Goal: Task Accomplishment & Management: Complete application form

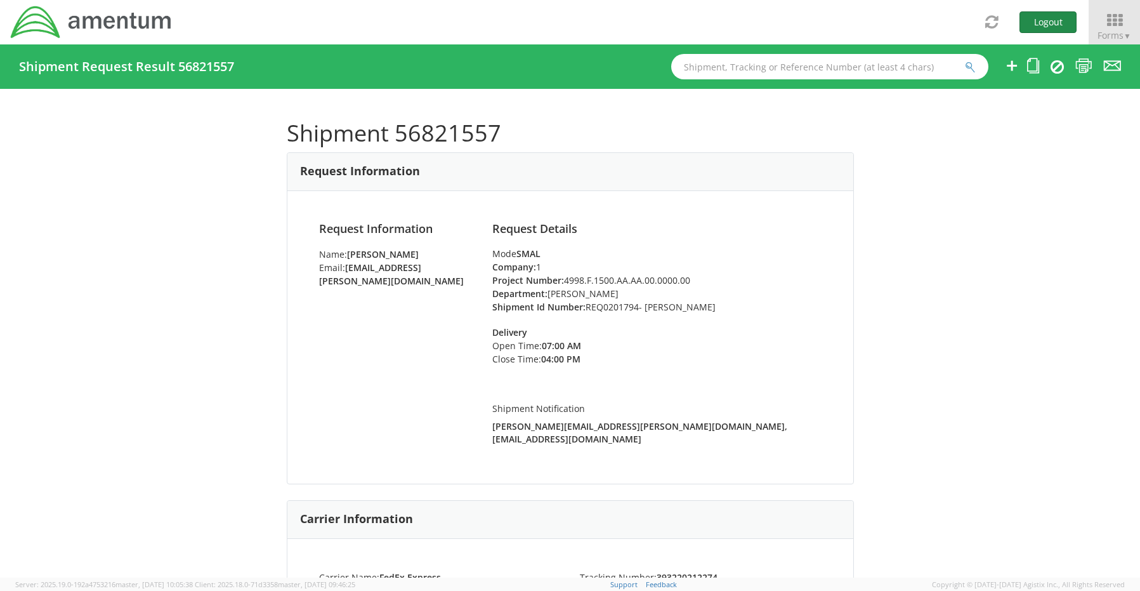
click at [1047, 19] on button "Logout" at bounding box center [1047, 22] width 57 height 22
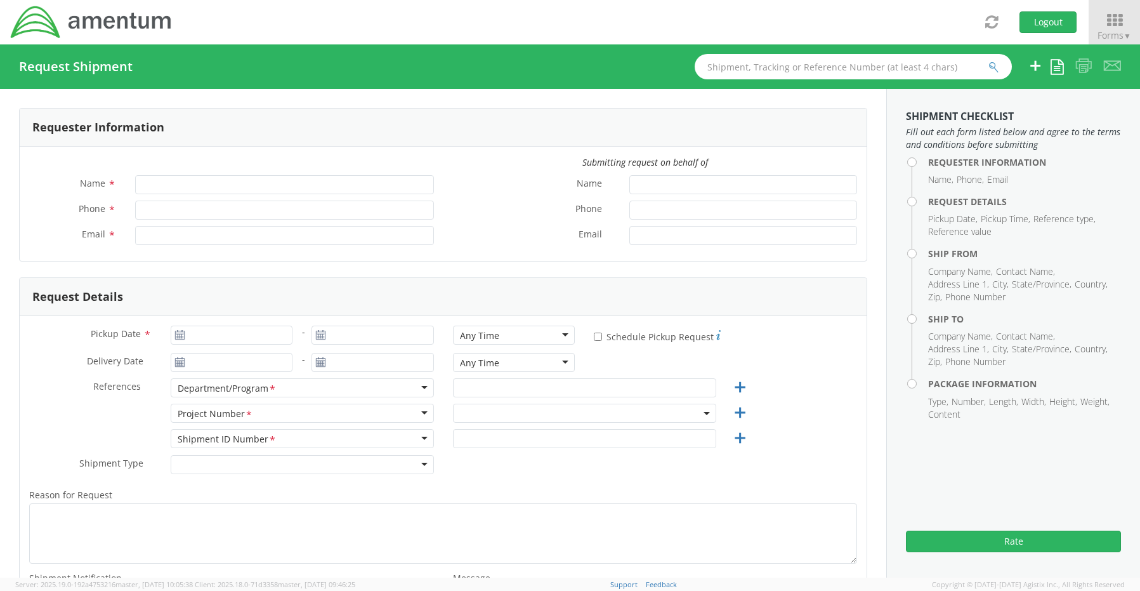
type input "[PERSON_NAME]"
type input "8172241568"
type input "[EMAIL_ADDRESS][PERSON_NAME][DOMAIN_NAME]"
select select "OCCP.600391.00000"
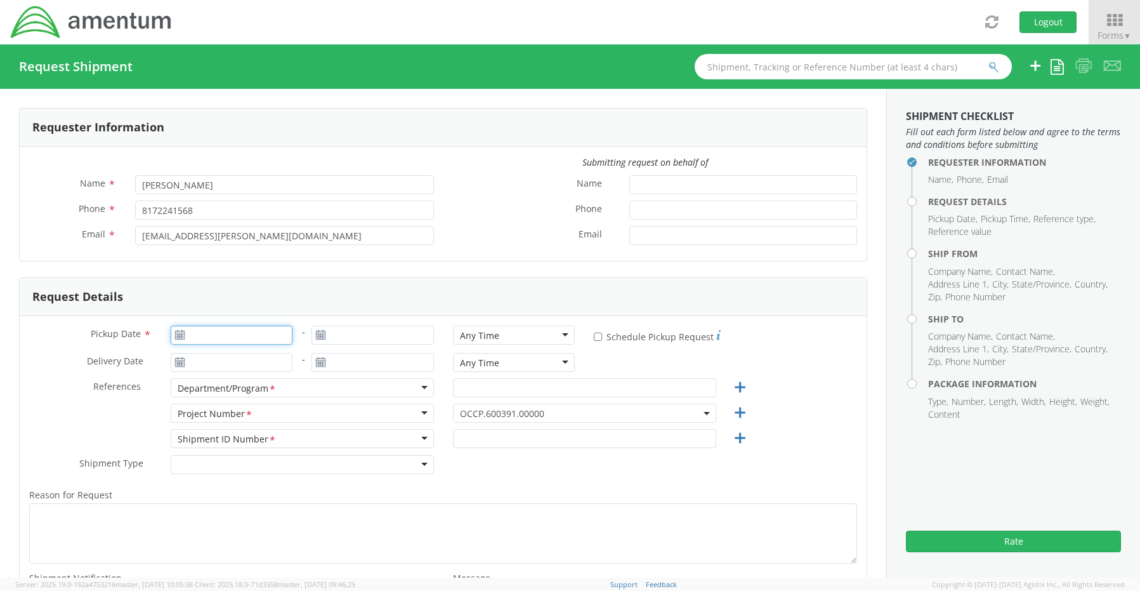
type input "[DATE]"
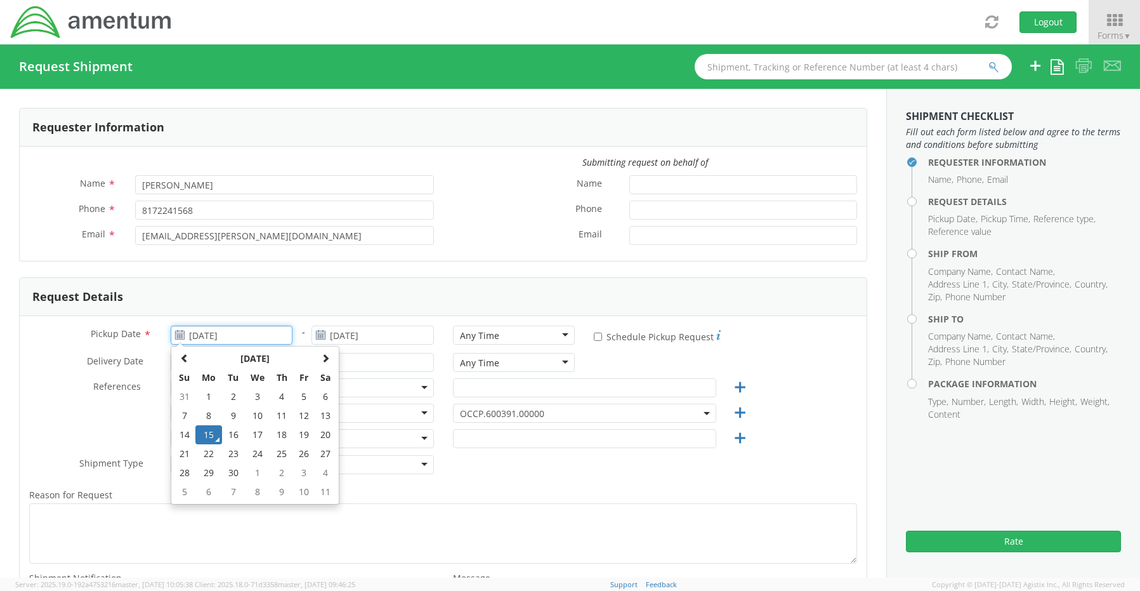
click at [229, 336] on input "[DATE]" at bounding box center [232, 334] width 122 height 19
click at [205, 433] on td "15" at bounding box center [208, 434] width 27 height 19
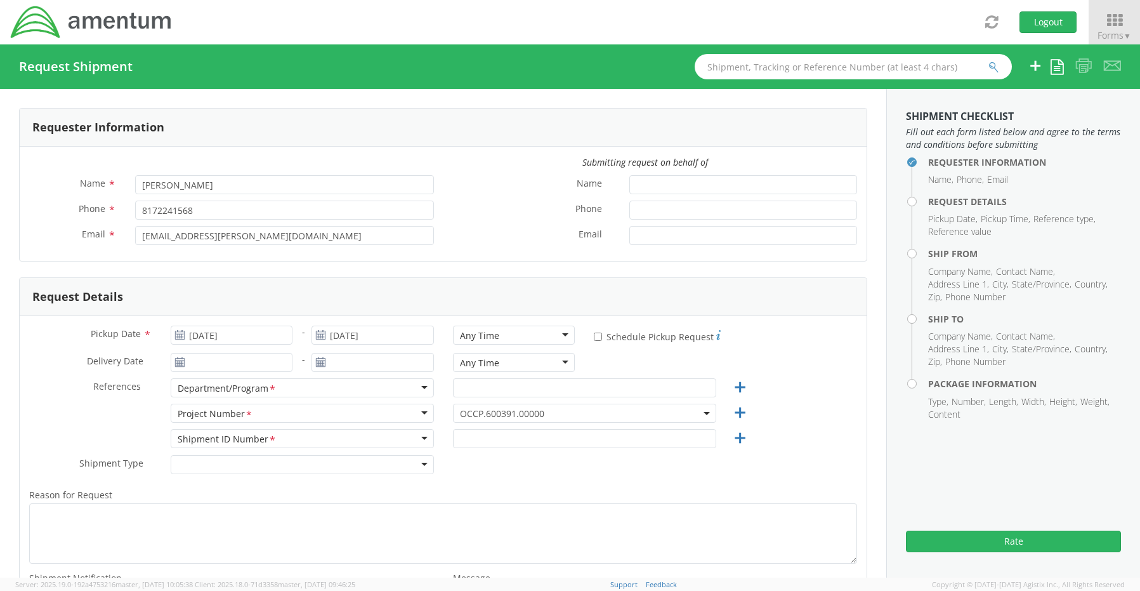
click at [466, 341] on div "Any Time" at bounding box center [479, 335] width 39 height 13
click at [487, 389] on input "text" at bounding box center [584, 387] width 263 height 19
paste input "[PERSON_NAME]"
type input "[PERSON_NAME]"
click at [466, 414] on span "OCCP.600391.00000" at bounding box center [584, 413] width 249 height 12
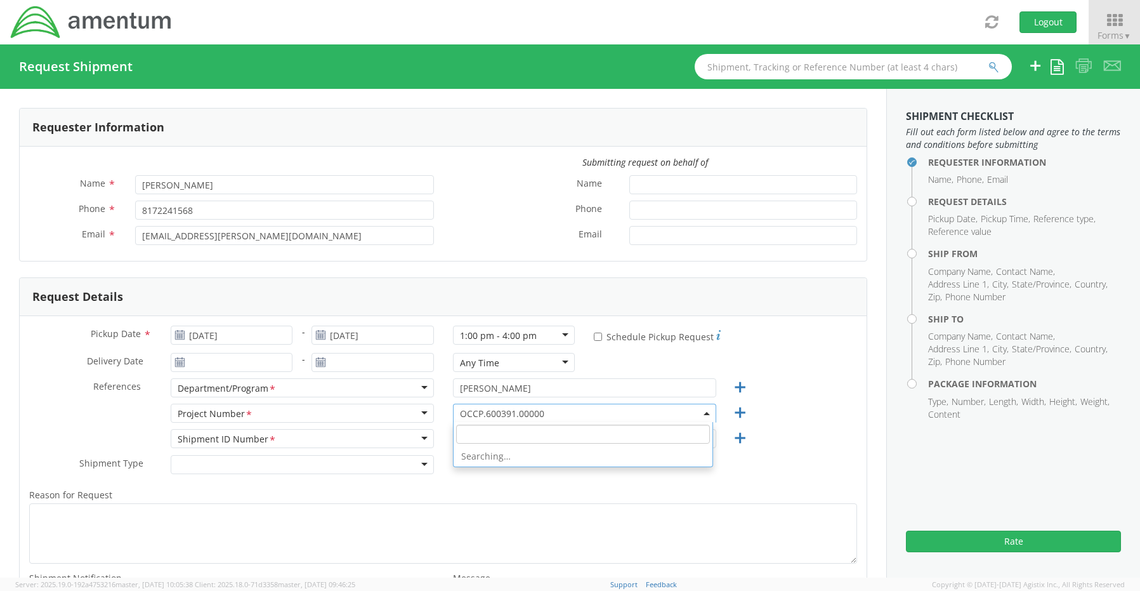
click at [473, 431] on input "search" at bounding box center [583, 433] width 254 height 19
paste input "[DOMAIN_NAME]"
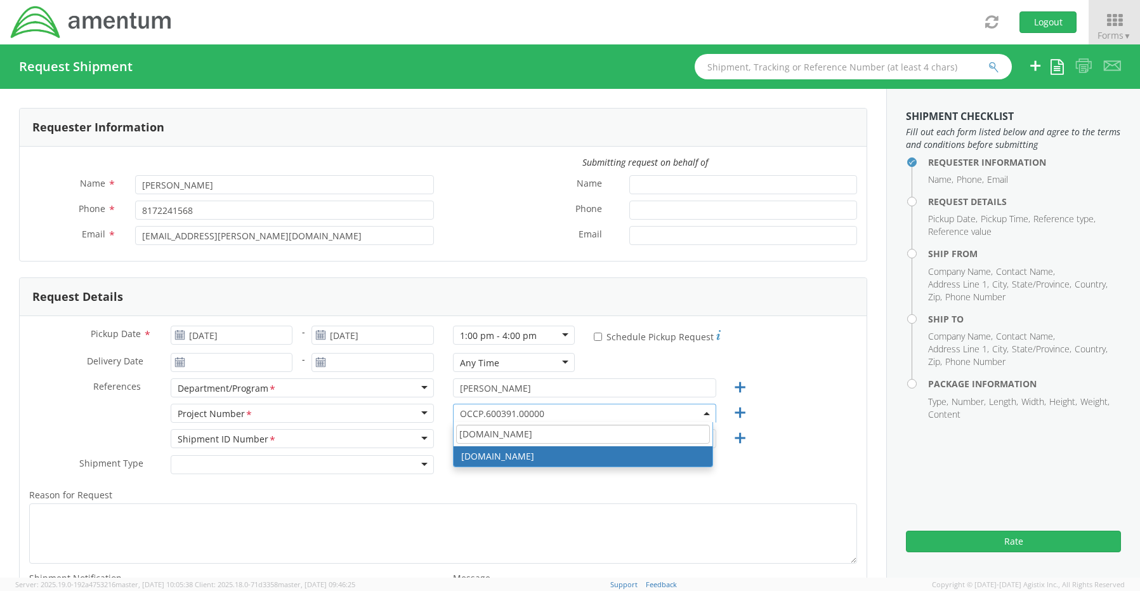
type input "[DOMAIN_NAME]"
select select "[DOMAIN_NAME]"
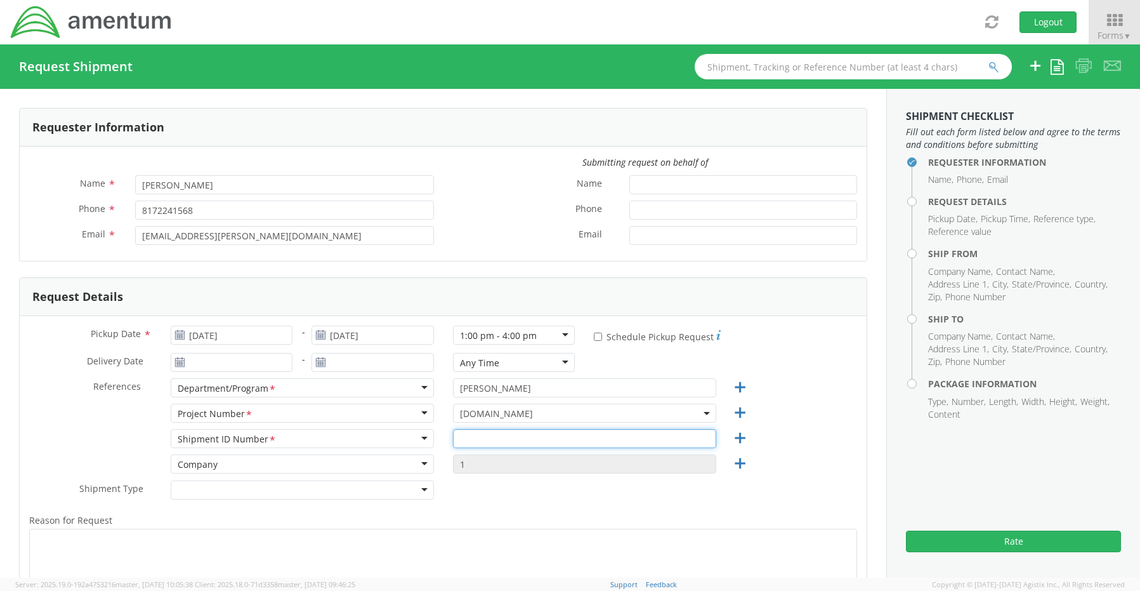
click at [476, 436] on input "text" at bounding box center [584, 438] width 263 height 19
paste input "REQ0199660 [PERSON_NAME]"
type input "REQ0199660 [PERSON_NAME]"
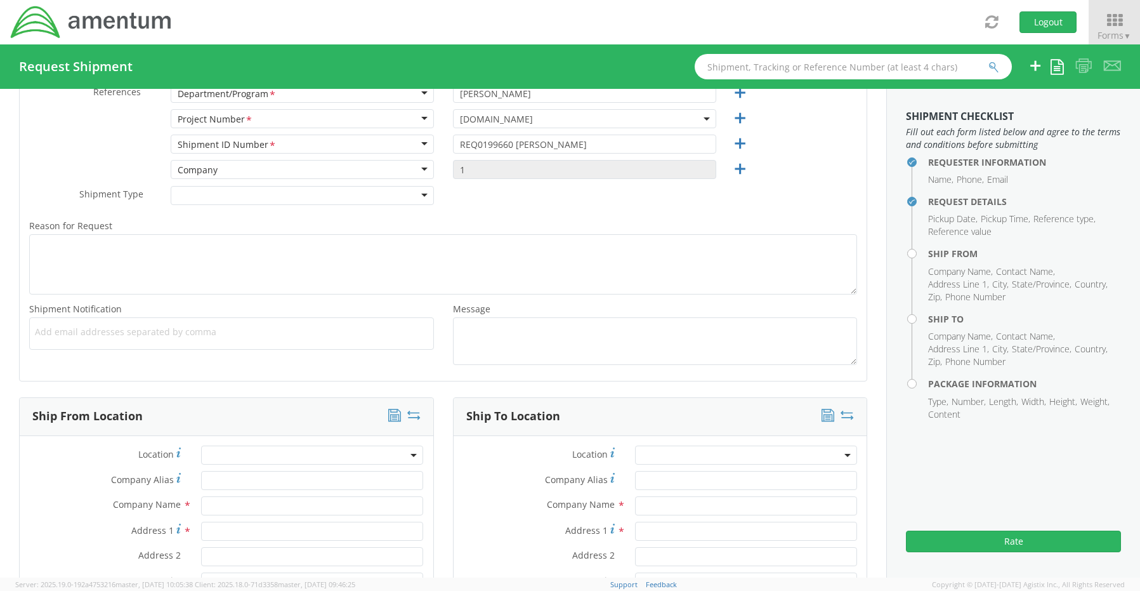
click at [73, 330] on span "Add email addresses separated by comma" at bounding box center [231, 331] width 393 height 13
paste input "[PERSON_NAME][EMAIL_ADDRESS][PERSON_NAME][DOMAIN_NAME]"
type input "[PERSON_NAME][EMAIL_ADDRESS][PERSON_NAME][DOMAIN_NAME]"
click at [228, 335] on span "Add email addresses separated by comma" at bounding box center [231, 331] width 393 height 13
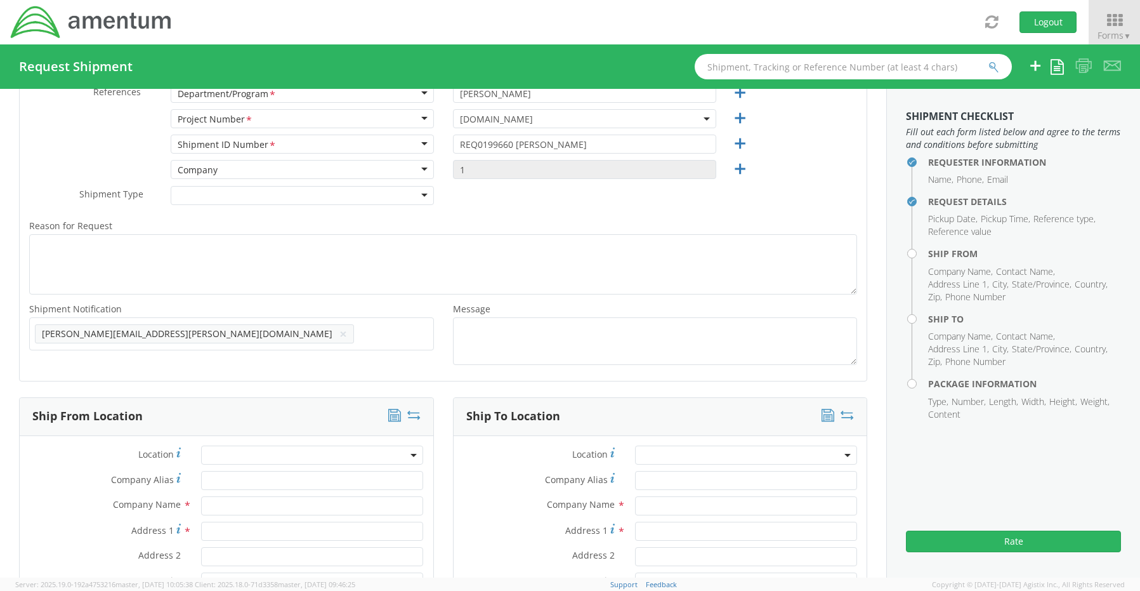
paste input "[EMAIL_ADDRESS][DOMAIN_NAME]"
type input "[EMAIL_ADDRESS][DOMAIN_NAME]"
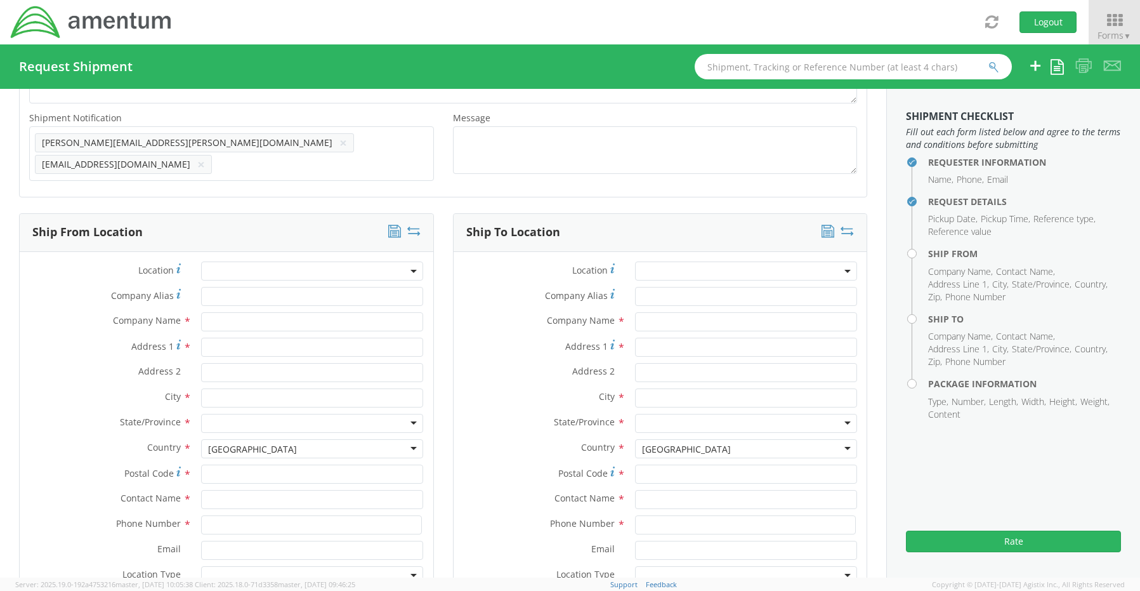
scroll to position [548, 0]
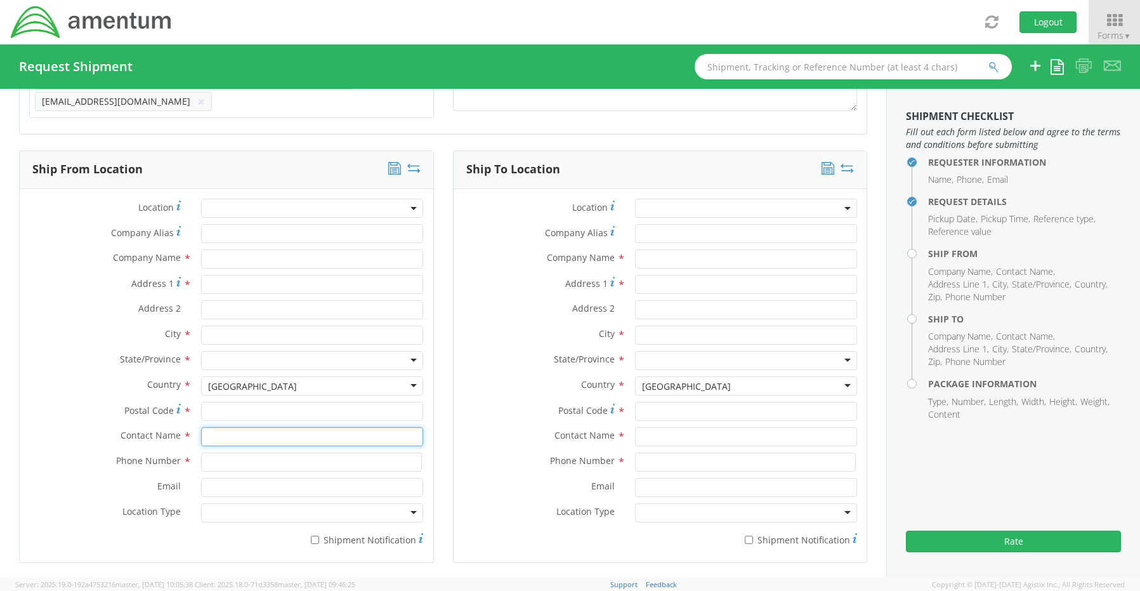
click at [245, 432] on input "text" at bounding box center [312, 436] width 222 height 19
type input "sene"
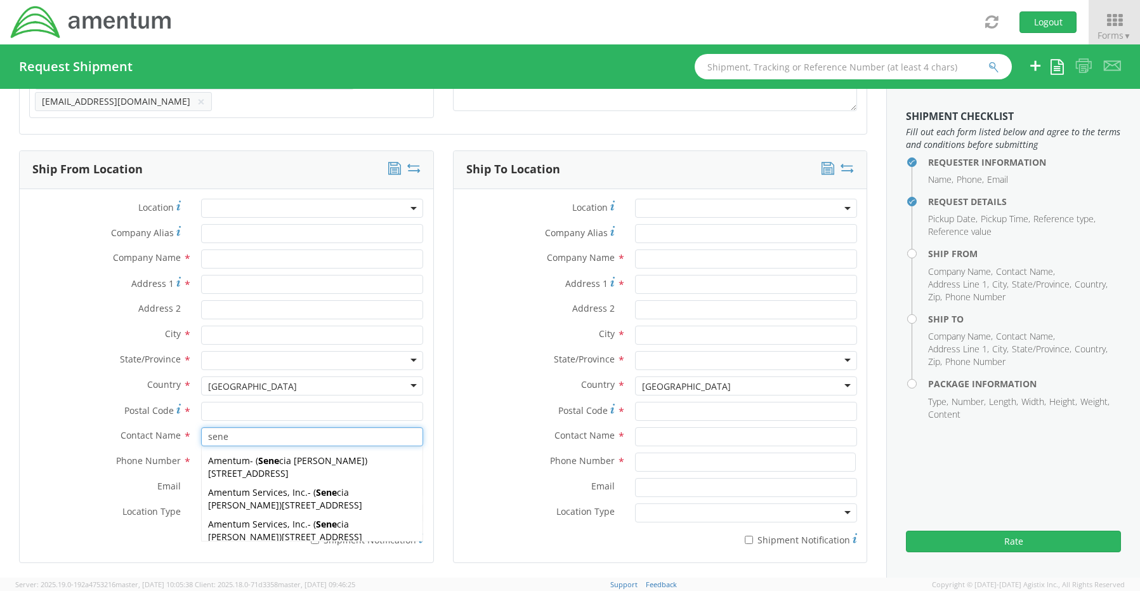
drag, startPoint x: 241, startPoint y: 494, endPoint x: 239, endPoint y: 506, distance: 12.3
click at [282, 499] on span "[STREET_ADDRESS]" at bounding box center [322, 505] width 81 height 12
type input "Amentum Services, Inc."
type input "[STREET_ADDRESS]"
type input "[GEOGRAPHIC_DATA]"
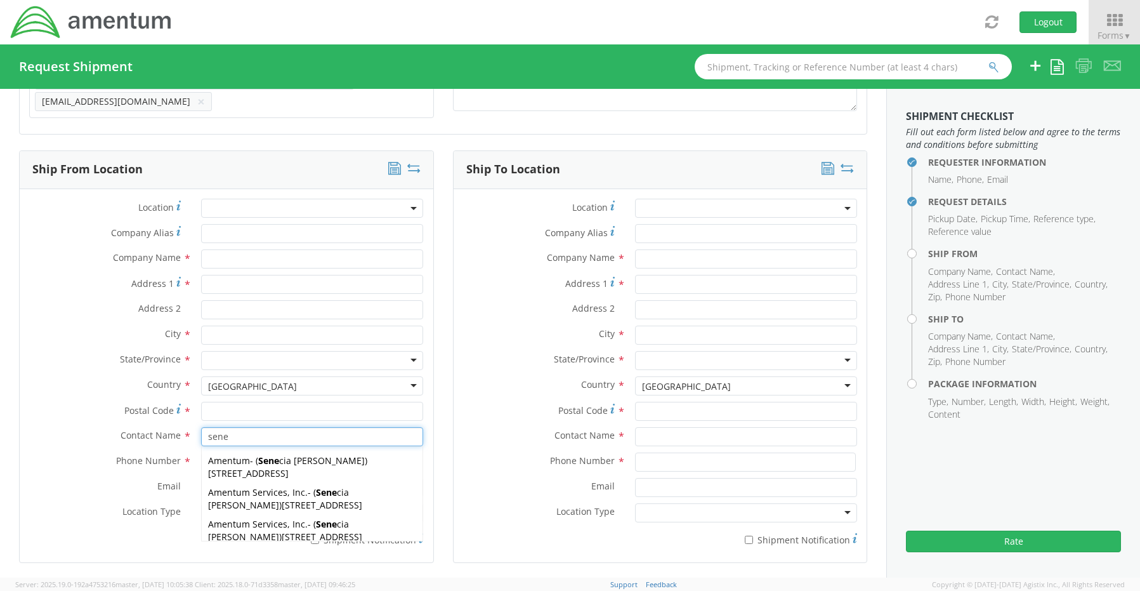
type input "76177"
type input "[PERSON_NAME]"
type input "[PHONE_NUMBER]"
type input "[EMAIL_ADDRESS][PERSON_NAME][DOMAIN_NAME]"
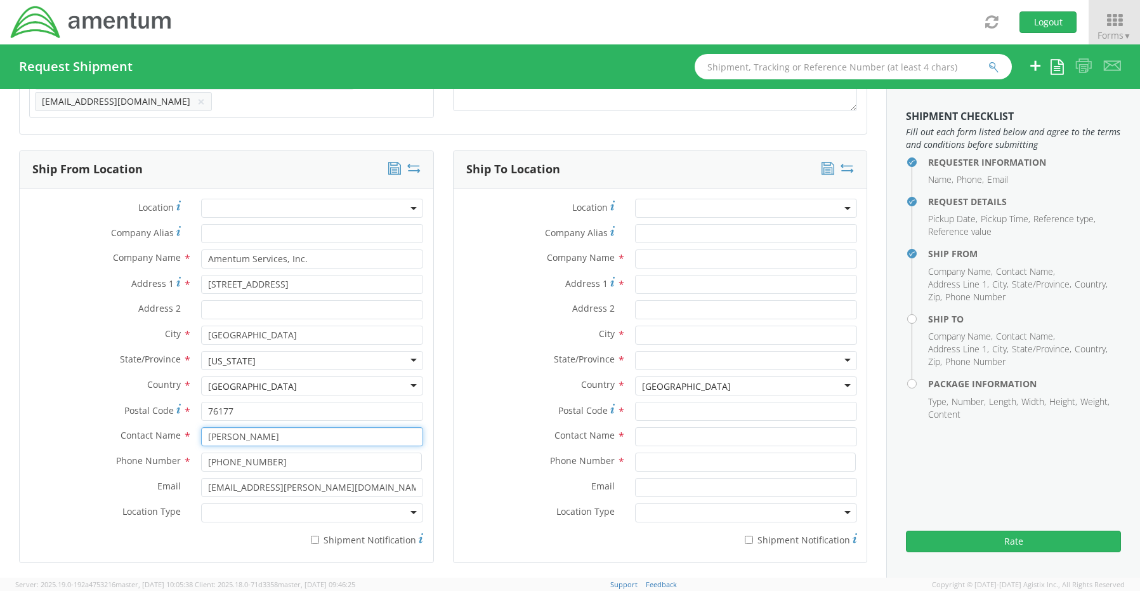
type input "[PERSON_NAME]"
drag, startPoint x: 235, startPoint y: 514, endPoint x: 236, endPoint y: 522, distance: 7.6
click at [235, 516] on div "Business Military Residential" at bounding box center [312, 512] width 222 height 19
click at [321, 534] on label "* Shipment Notification" at bounding box center [312, 538] width 222 height 15
click at [319, 535] on input "* Shipment Notification" at bounding box center [315, 539] width 8 height 8
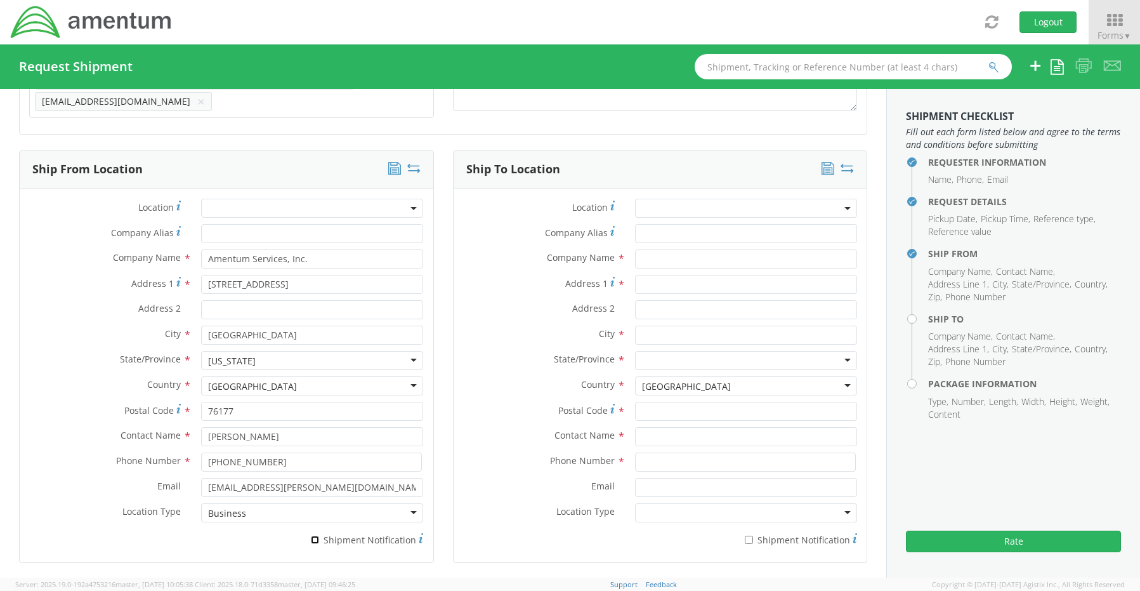
checkbox input "true"
click at [684, 251] on input "text" at bounding box center [746, 258] width 222 height 19
paste input "[PERSON_NAME]"
type input "Amentum / [PERSON_NAME]"
click at [673, 429] on input "text" at bounding box center [746, 436] width 222 height 19
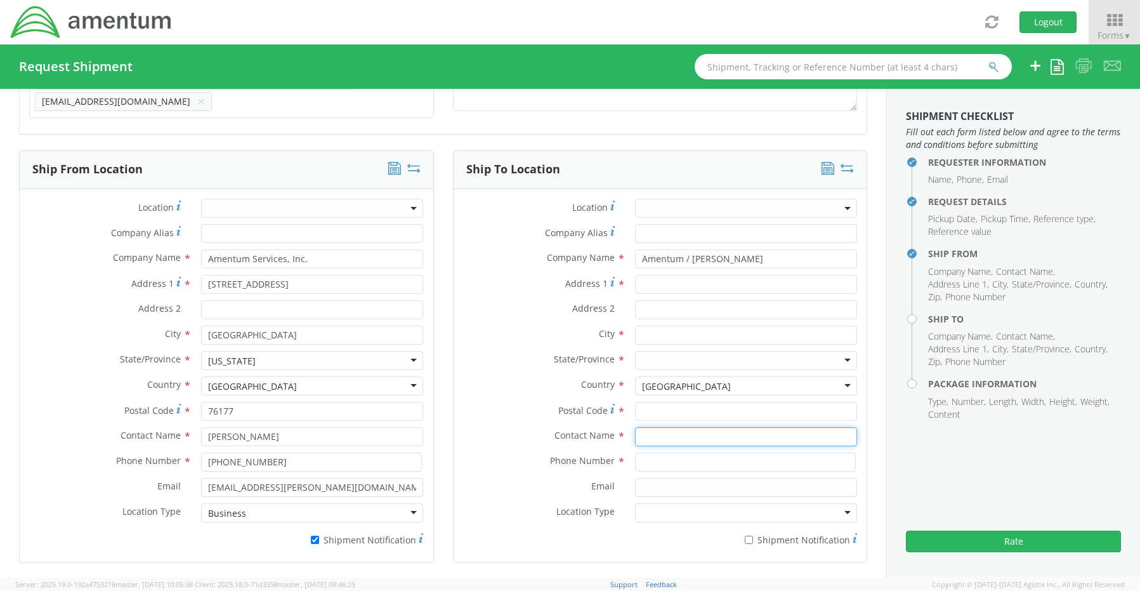
paste input "[PERSON_NAME]"
type input "[PERSON_NAME]"
click at [658, 278] on input "Address 1 *" at bounding box center [746, 284] width 222 height 19
paste input "[STREET_ADDRESS][PERSON_NAME],"
type input "[STREET_ADDRESS][PERSON_NAME]"
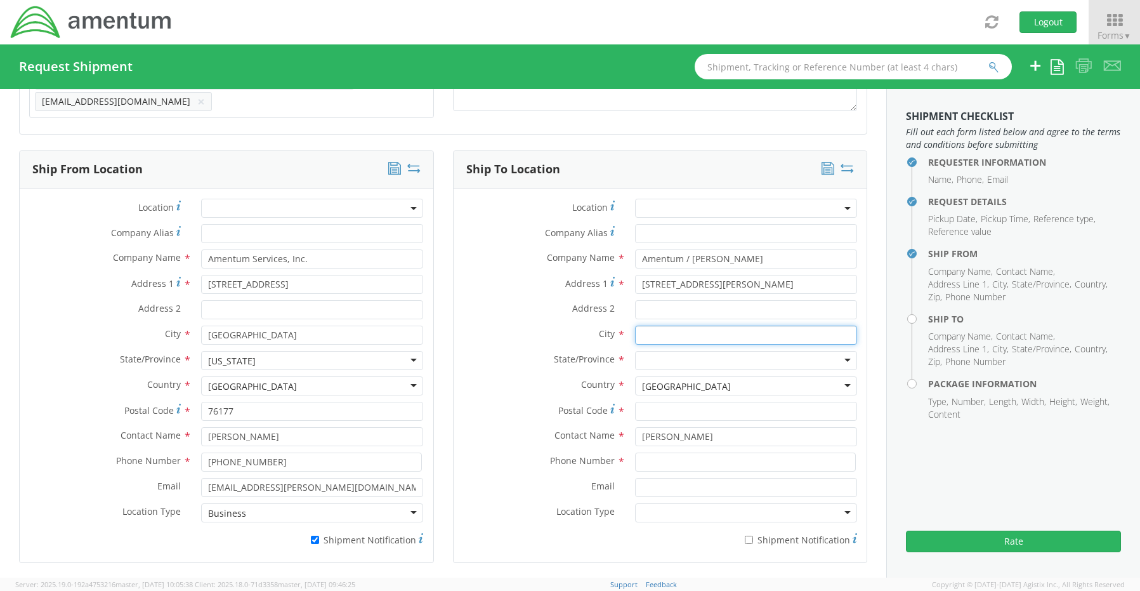
click at [653, 325] on input "text" at bounding box center [746, 334] width 222 height 19
paste input "[GEOGRAPHIC_DATA]"
type input "[GEOGRAPHIC_DATA]"
click at [642, 355] on input "select-one" at bounding box center [643, 361] width 3 height 13
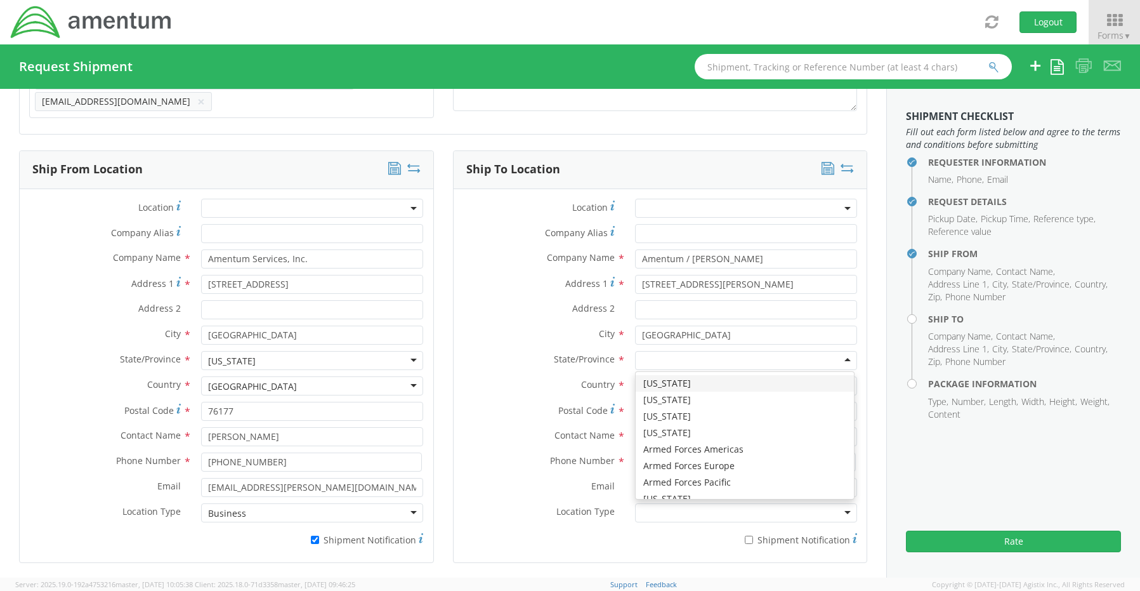
type input "n"
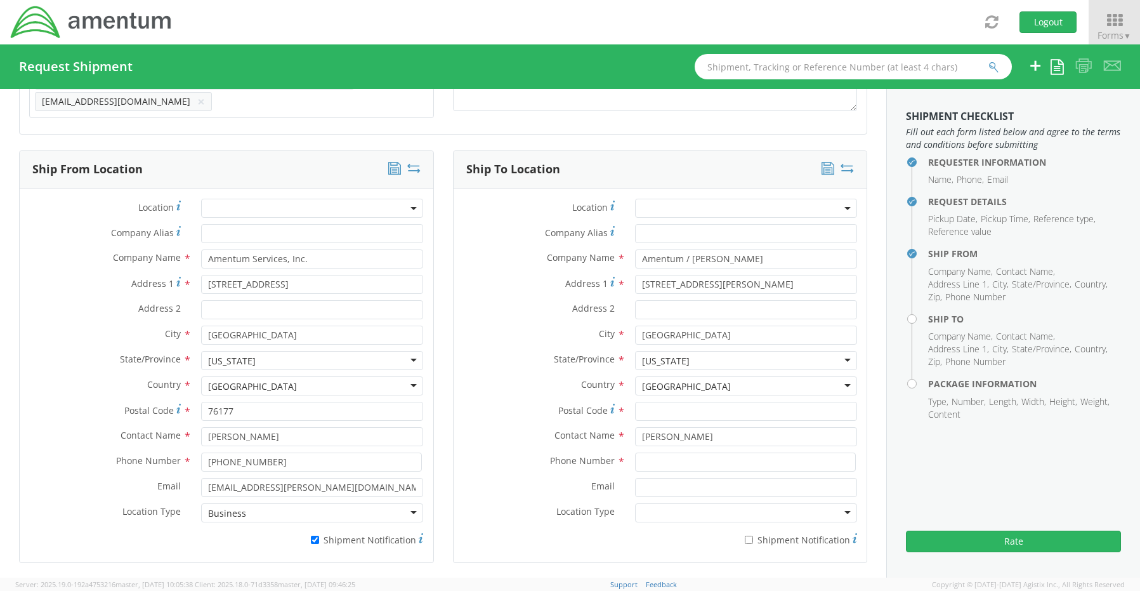
scroll to position [0, 0]
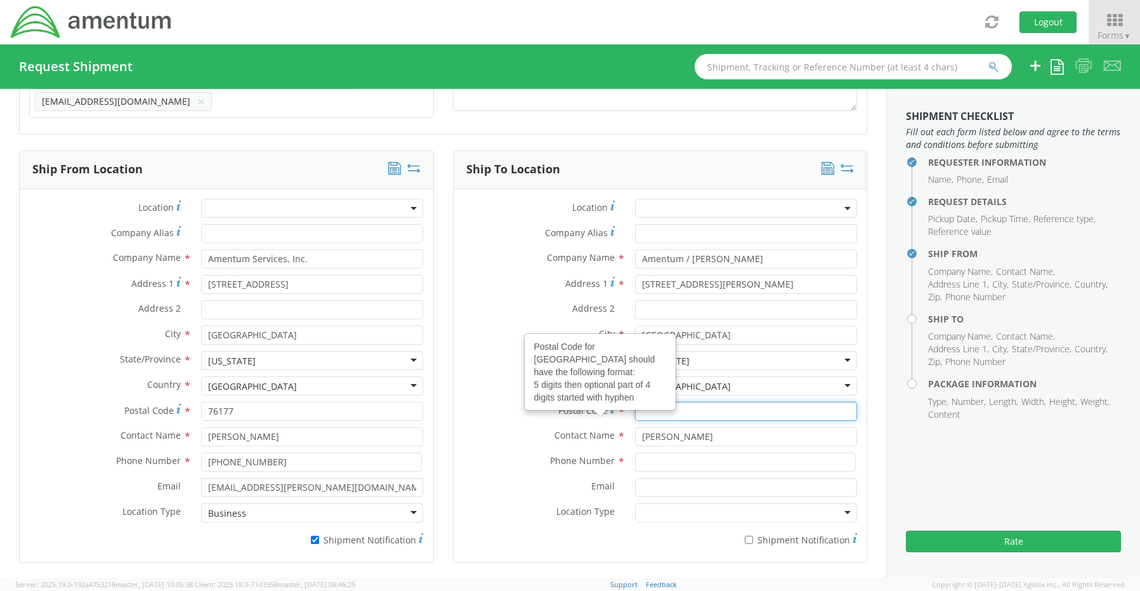
click at [648, 407] on input "Postal Code Postal Code for United States should have the following format: 5 d…" at bounding box center [746, 411] width 222 height 19
paste input "28560"
type input "28560"
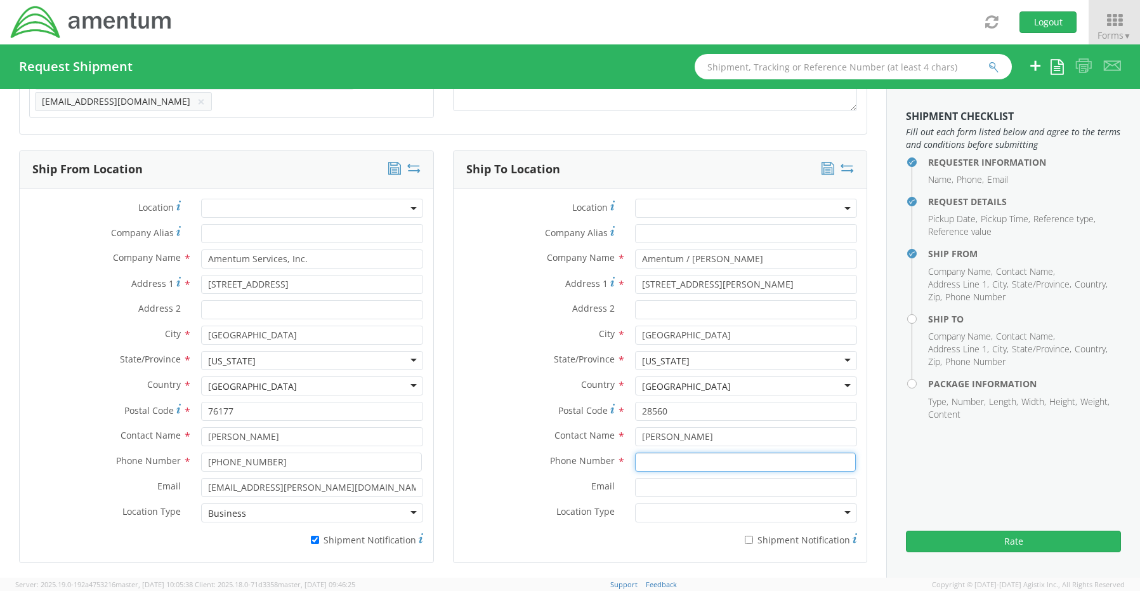
click at [675, 452] on input at bounding box center [745, 461] width 221 height 19
paste input "[PHONE_NUMBER]"
type input "[PHONE_NUMBER]"
click at [651, 483] on input "Email *" at bounding box center [746, 487] width 222 height 19
paste input "[PERSON_NAME][EMAIL_ADDRESS][PERSON_NAME][DOMAIN_NAME]"
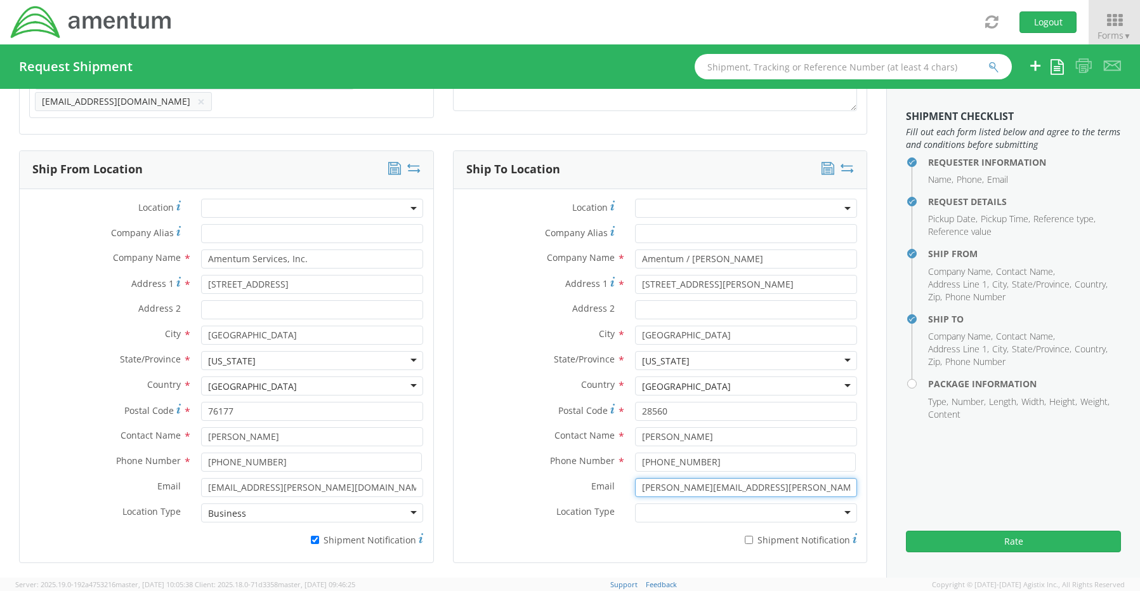
type input "[PERSON_NAME][EMAIL_ADDRESS][PERSON_NAME][DOMAIN_NAME]"
click at [755, 533] on label "* Shipment Notification" at bounding box center [746, 538] width 222 height 15
click at [753, 535] on input "* Shipment Notification" at bounding box center [749, 539] width 8 height 8
checkbox input "true"
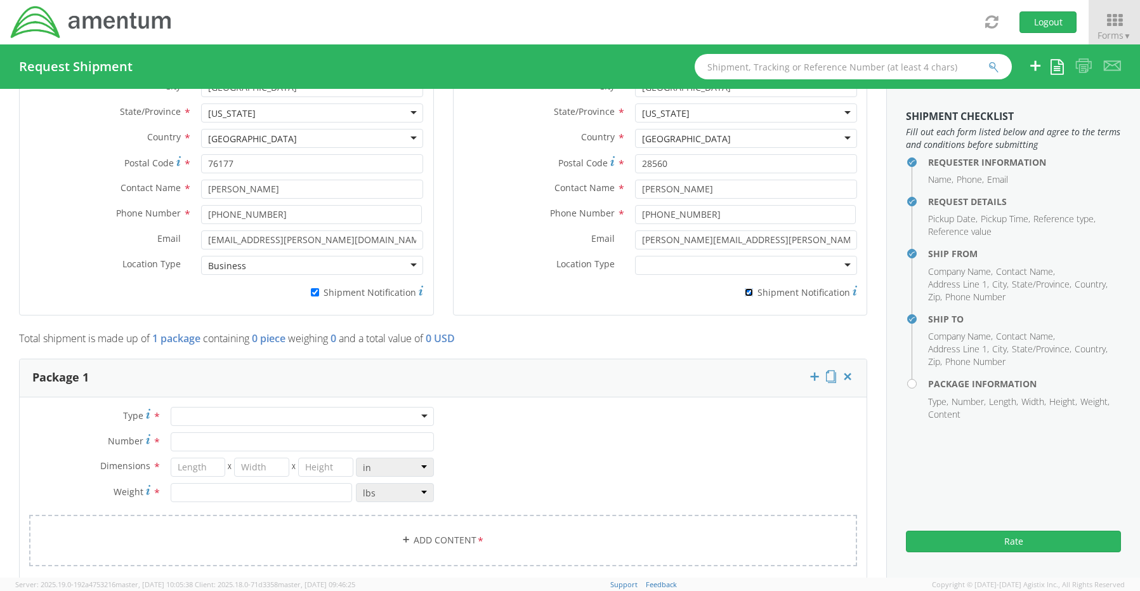
scroll to position [992, 0]
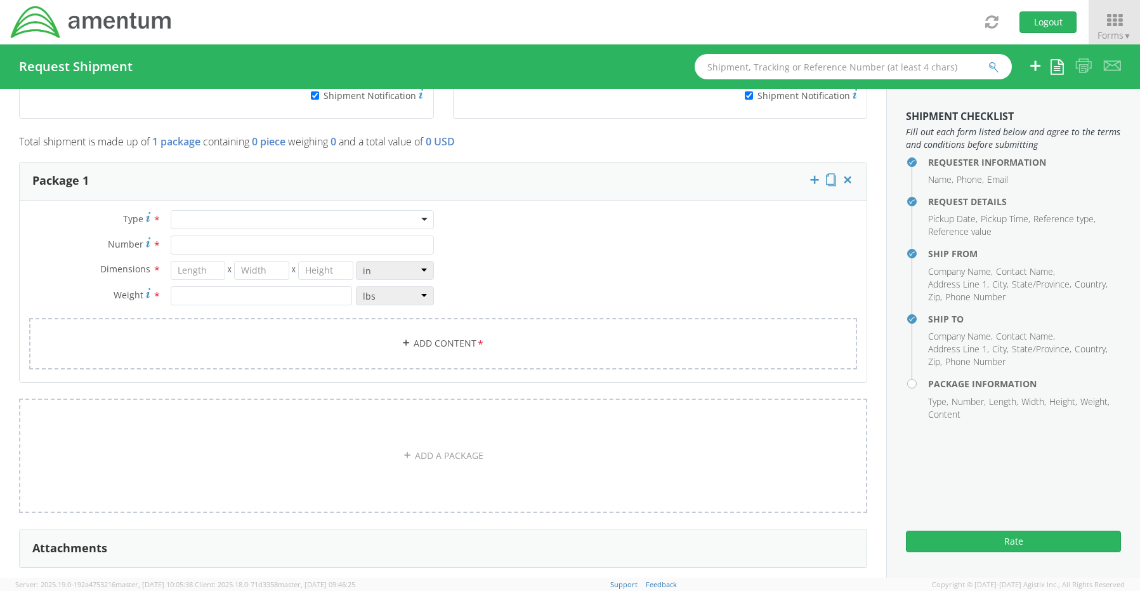
click at [179, 212] on div at bounding box center [302, 219] width 263 height 19
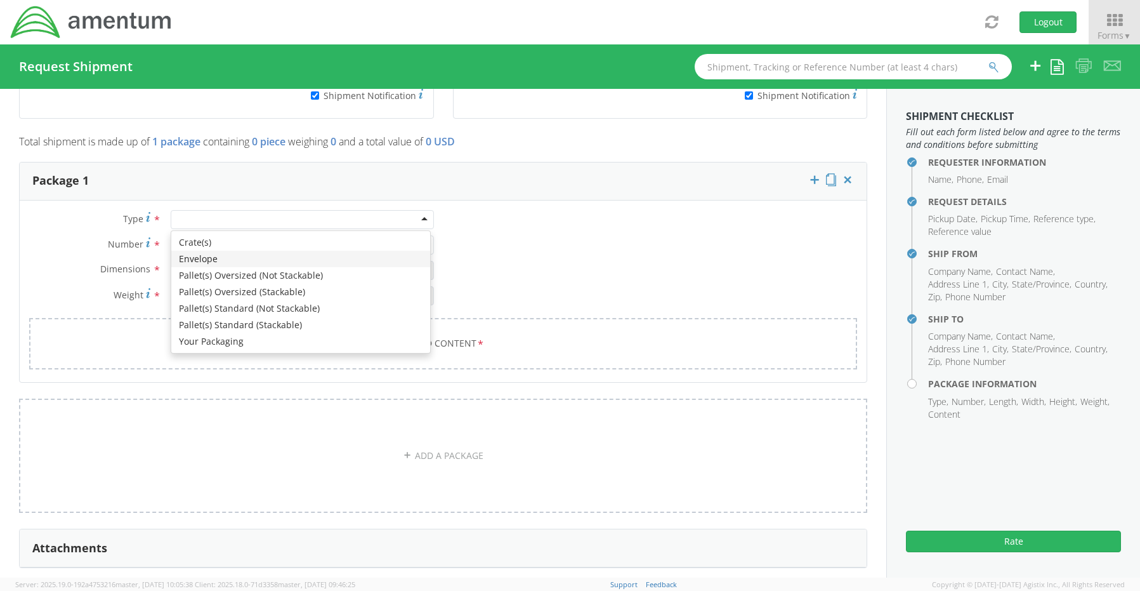
type input "1"
type input "9.5"
type input "12.5"
type input "0.25"
type input "1"
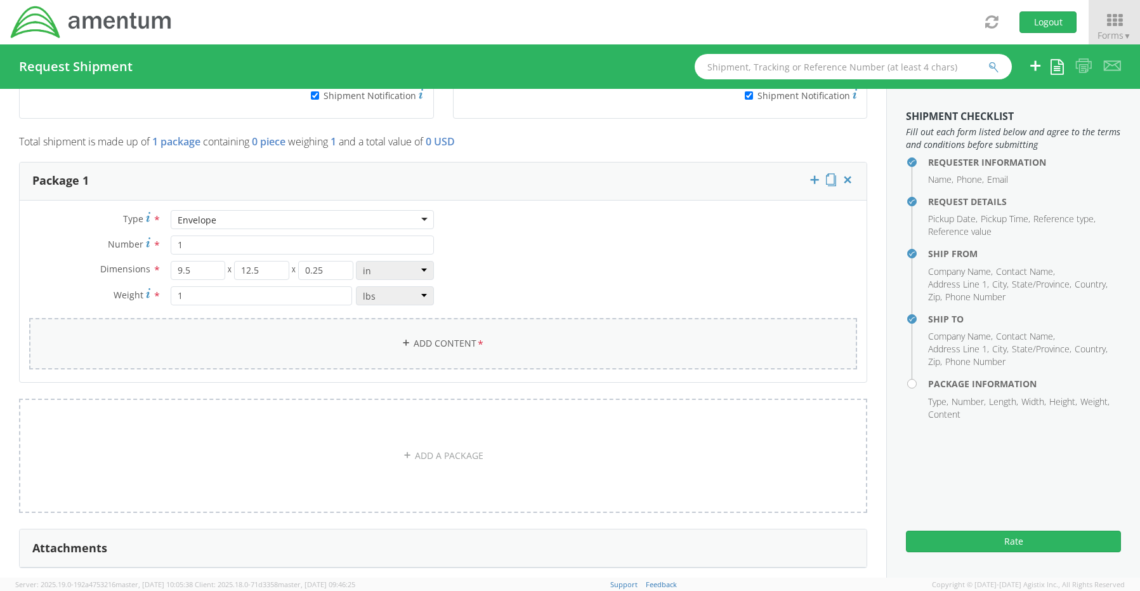
click at [422, 335] on link "Add Content *" at bounding box center [443, 343] width 828 height 51
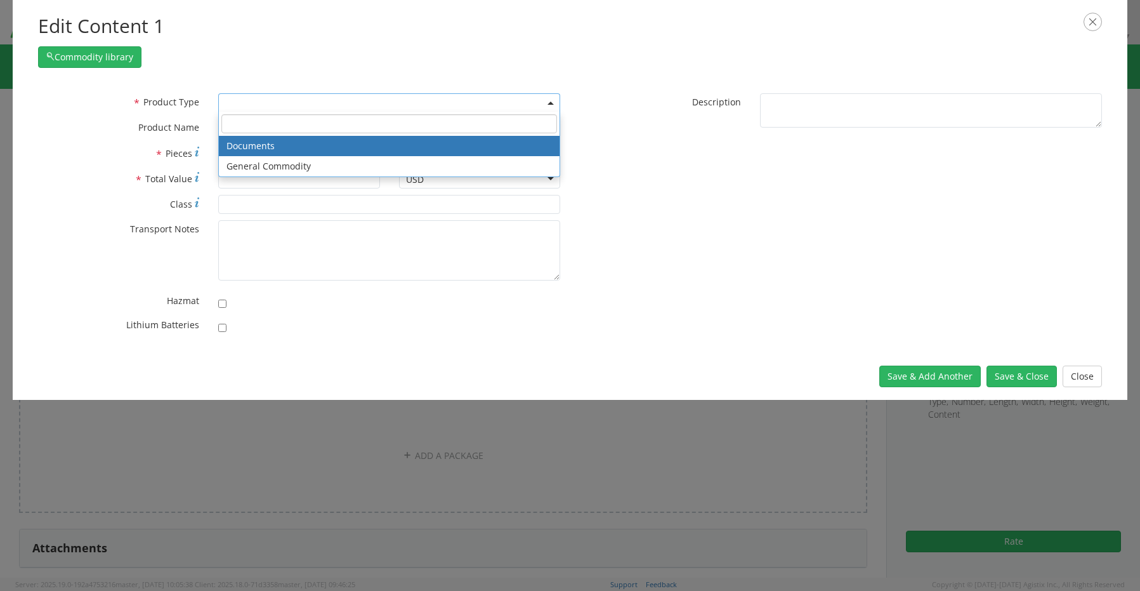
click at [240, 100] on span at bounding box center [389, 102] width 342 height 19
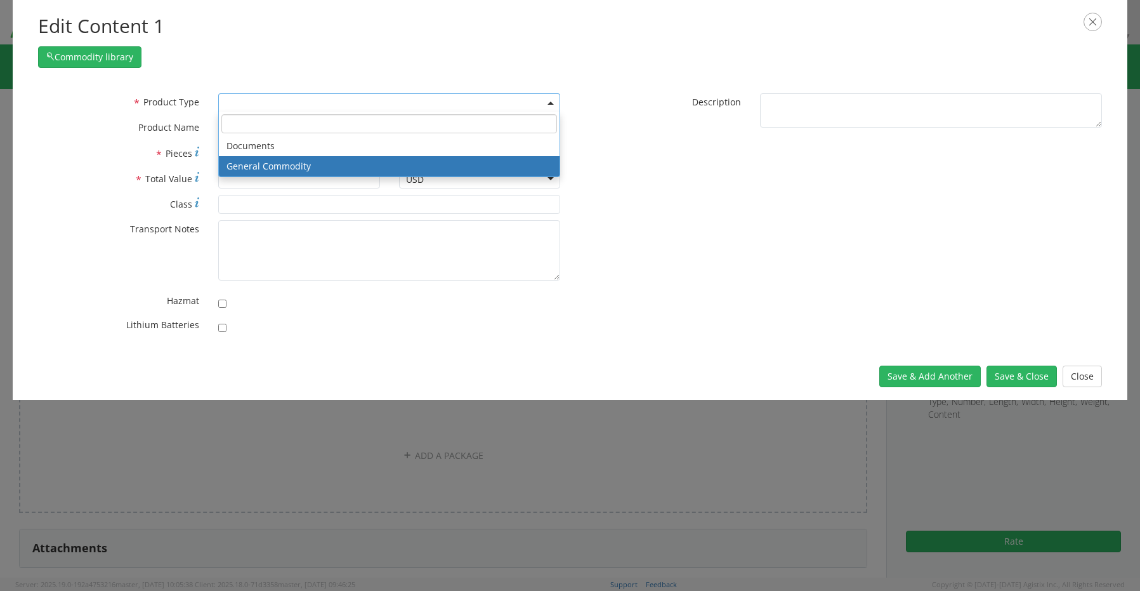
select select "COMMODITY"
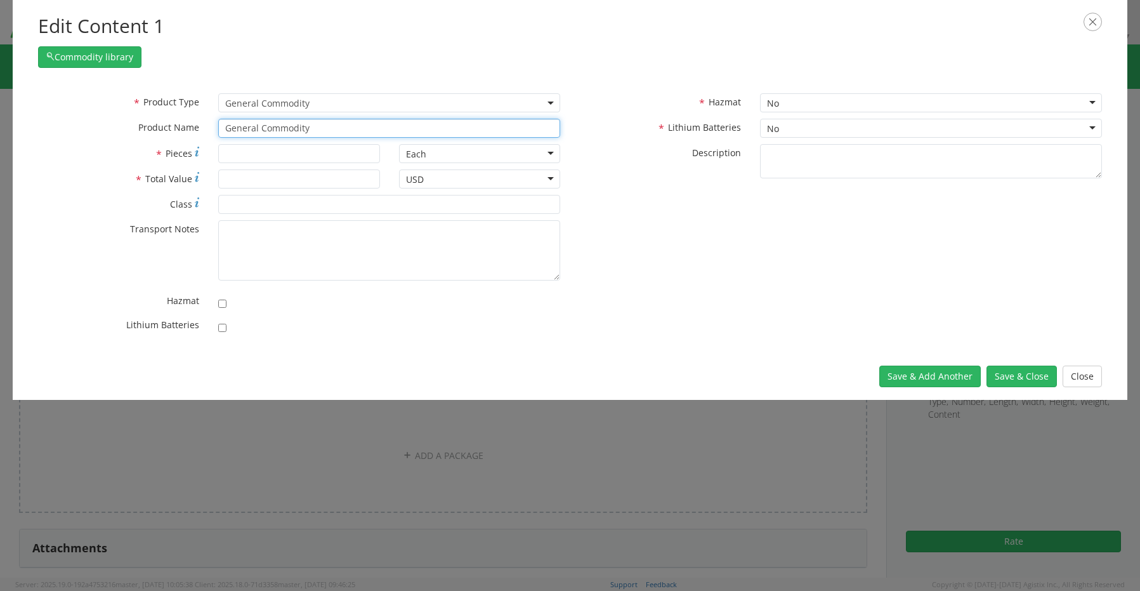
click at [314, 130] on input "General Commodity" at bounding box center [389, 128] width 342 height 19
type input "G"
paste input "YB1284Z25007626IQL"
type input "YB1284Z25007626IQL"
type input "1"
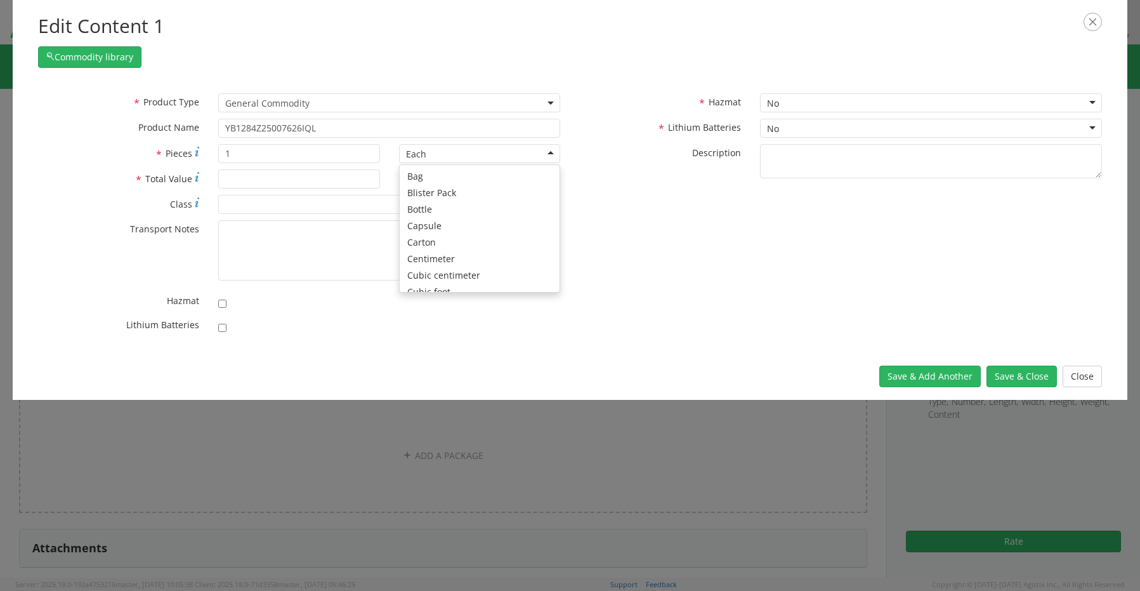
scroll to position [114, 0]
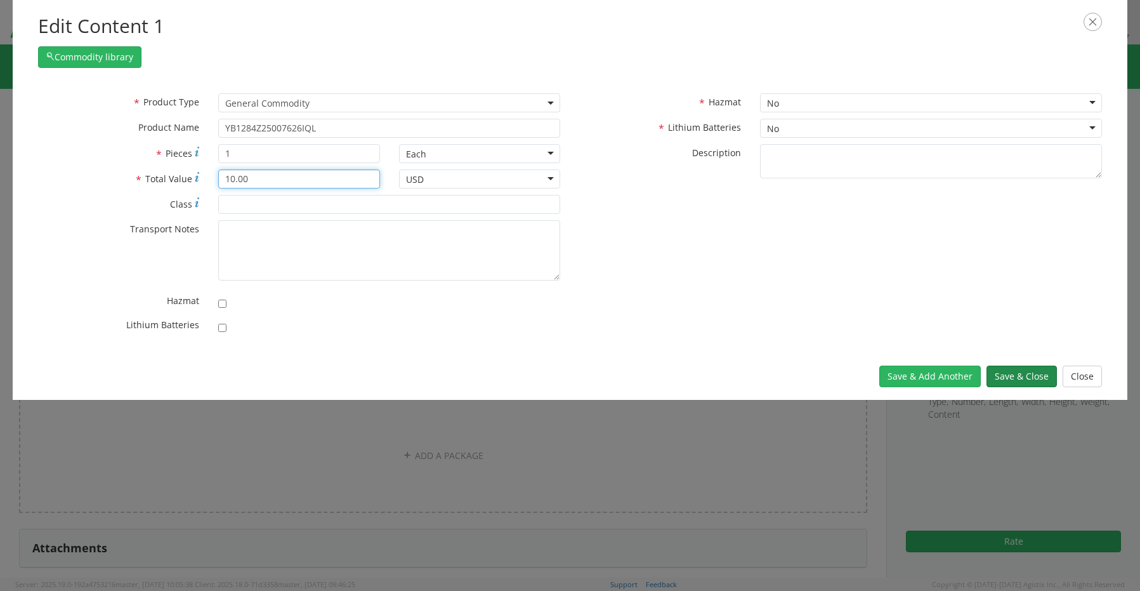
type input "10.00"
click at [1016, 370] on button "Save & Close" at bounding box center [1021, 376] width 70 height 22
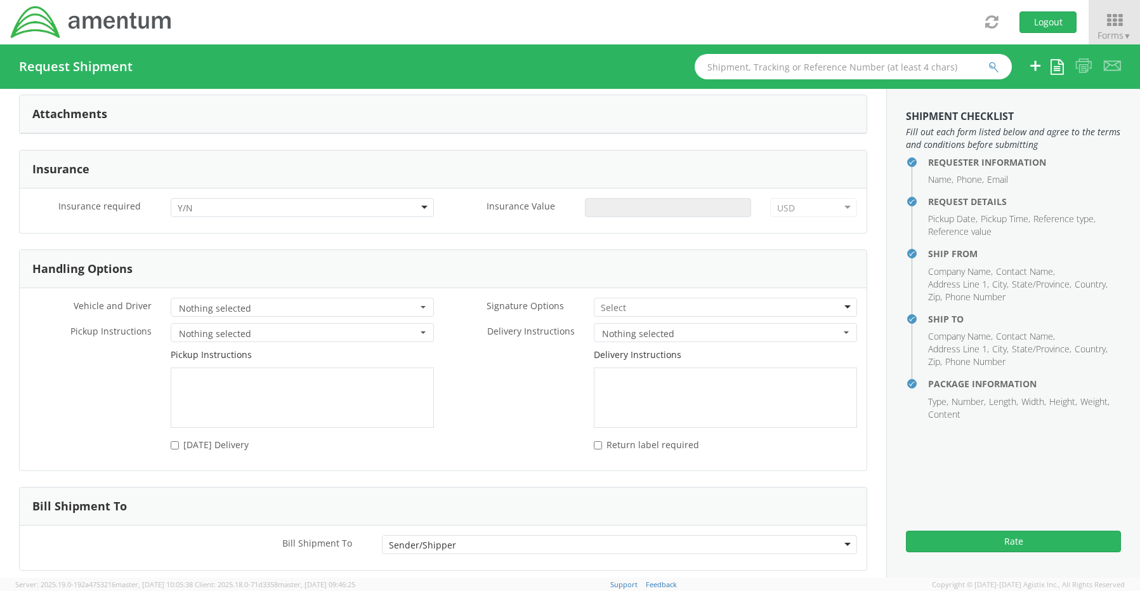
scroll to position [1554, 0]
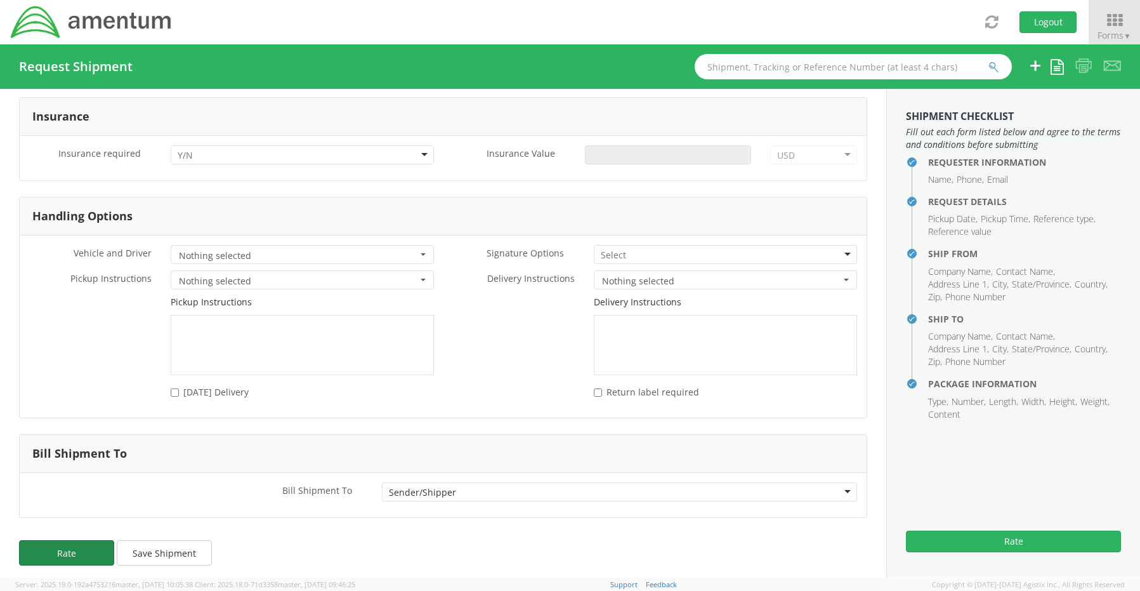
click at [72, 547] on button "Rate" at bounding box center [66, 552] width 95 height 25
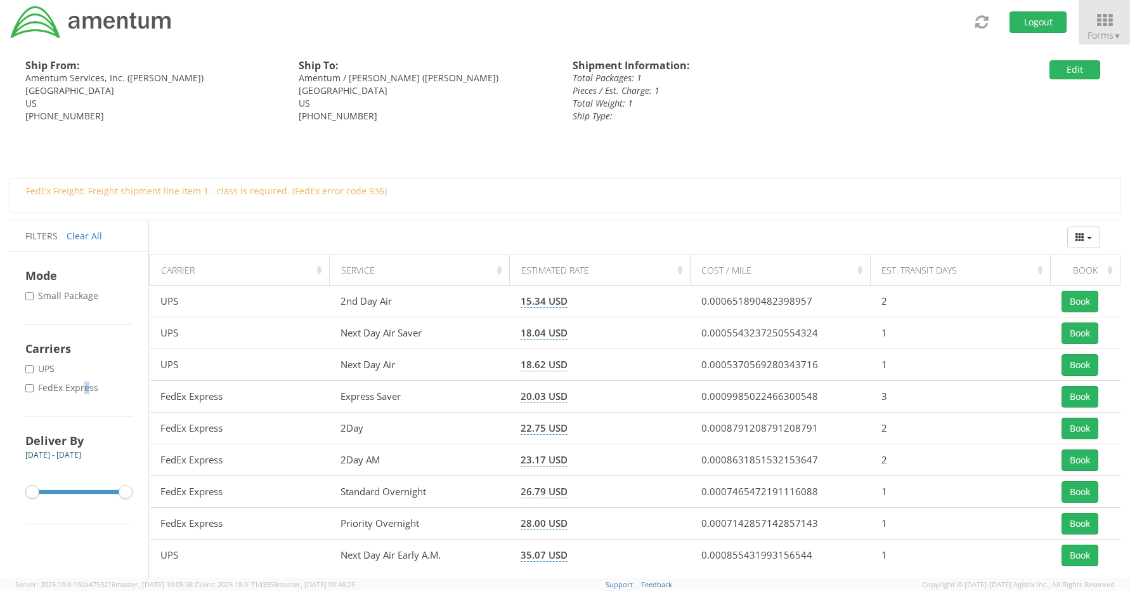
click at [87, 390] on label "* FedEx Express" at bounding box center [62, 387] width 75 height 13
drag, startPoint x: 87, startPoint y: 390, endPoint x: 34, endPoint y: 389, distance: 53.3
click at [34, 389] on label "* FedEx Express" at bounding box center [62, 387] width 75 height 13
click at [34, 389] on input "* FedEx Express" at bounding box center [29, 388] width 8 height 8
checkbox input "true"
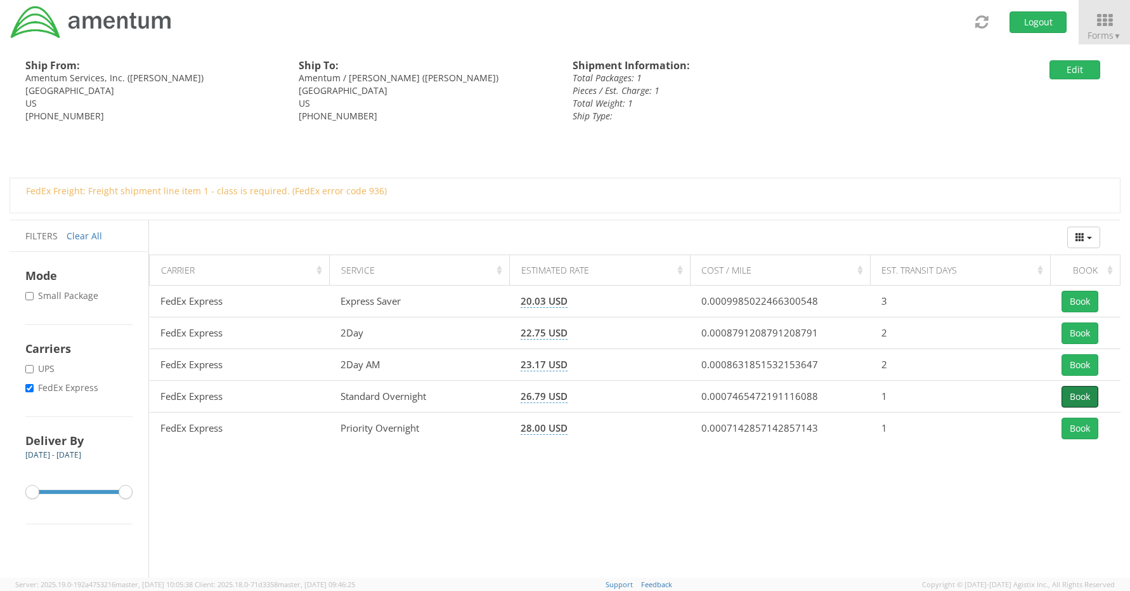
click at [1080, 396] on button "Book" at bounding box center [1080, 397] width 37 height 22
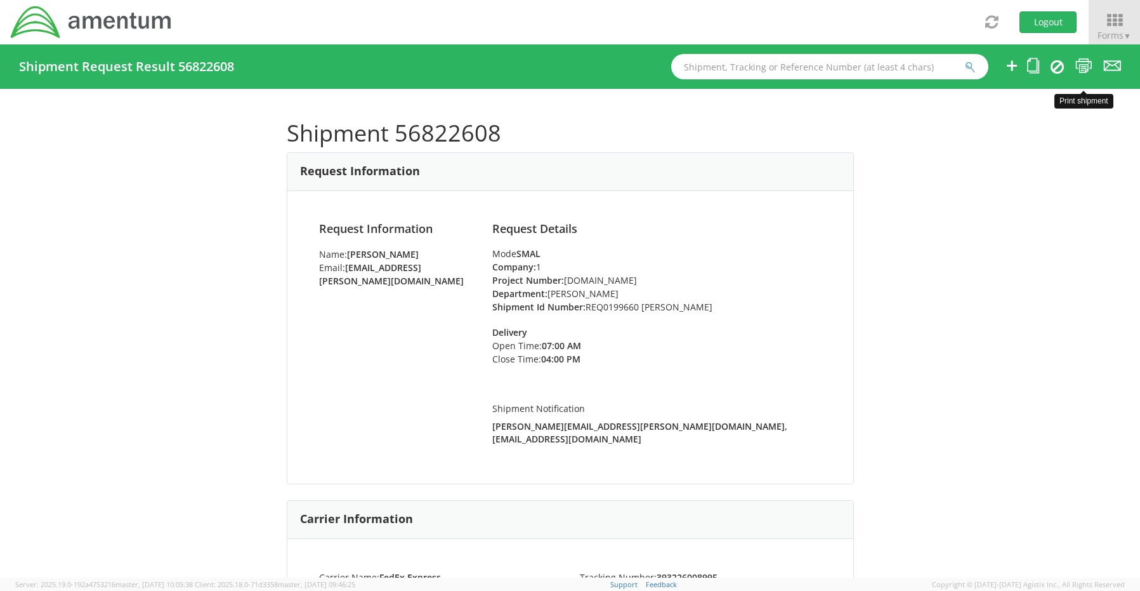
click at [1082, 67] on icon at bounding box center [1083, 66] width 17 height 16
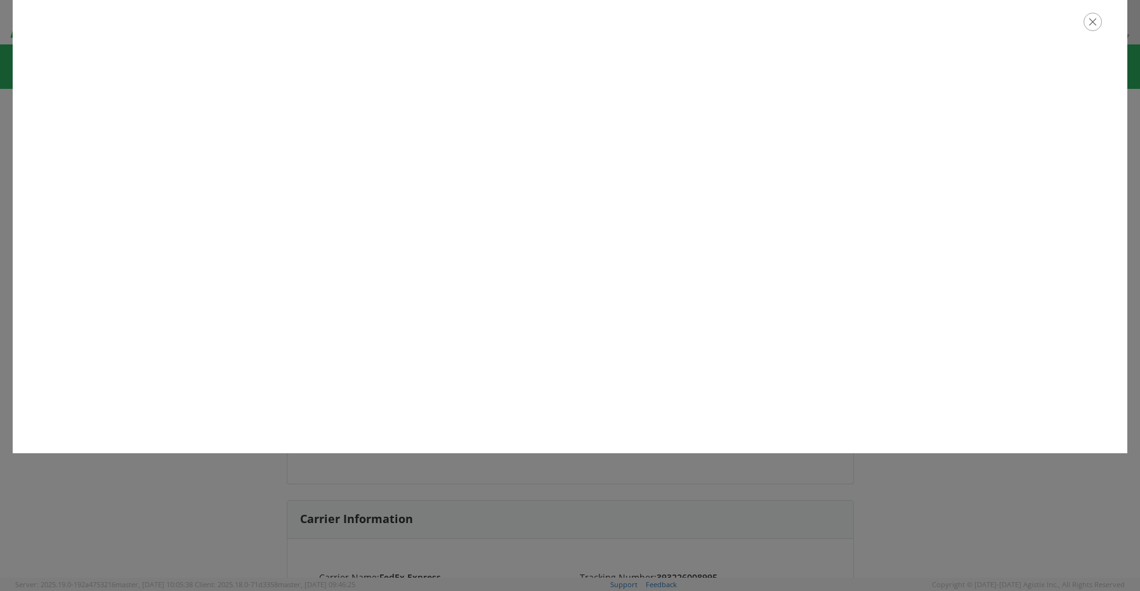
click at [1088, 23] on icon "button" at bounding box center [1092, 22] width 18 height 18
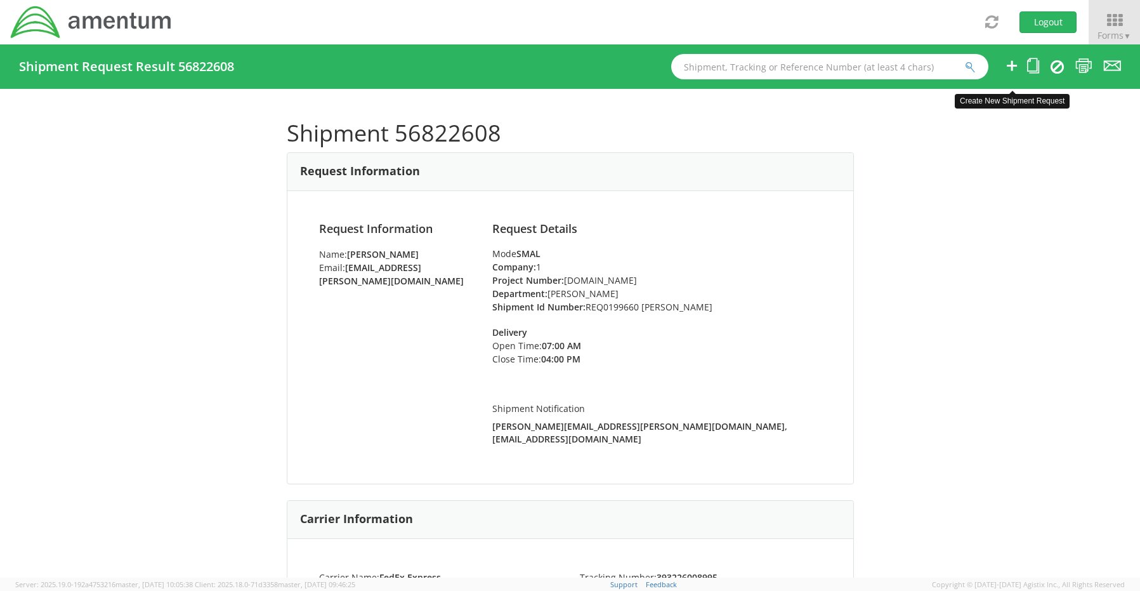
click at [1010, 64] on icon at bounding box center [1011, 66] width 15 height 16
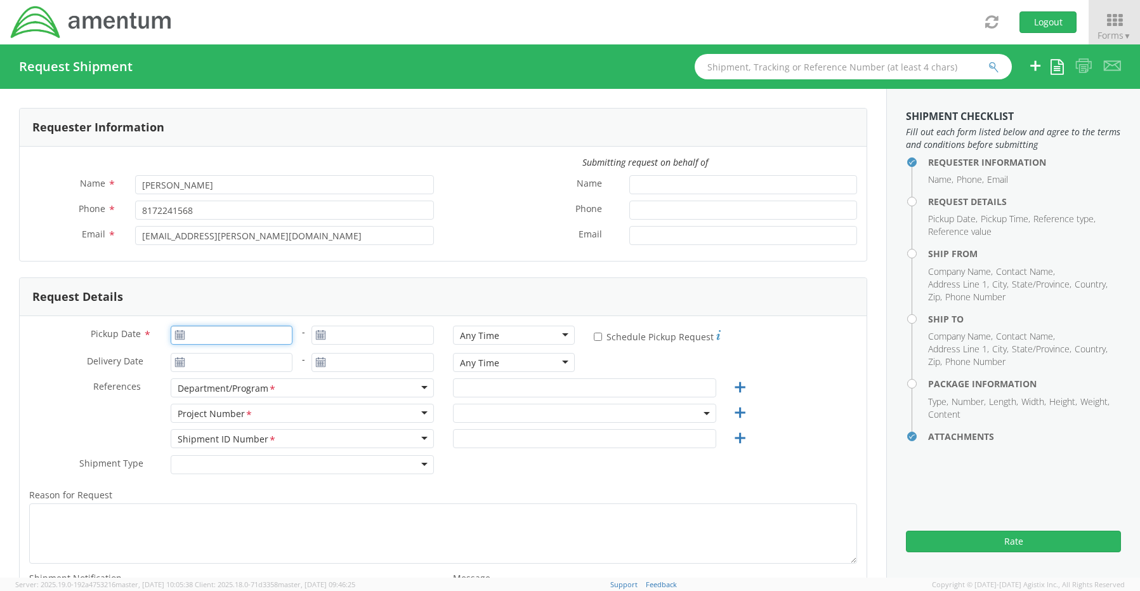
type input "[DATE]"
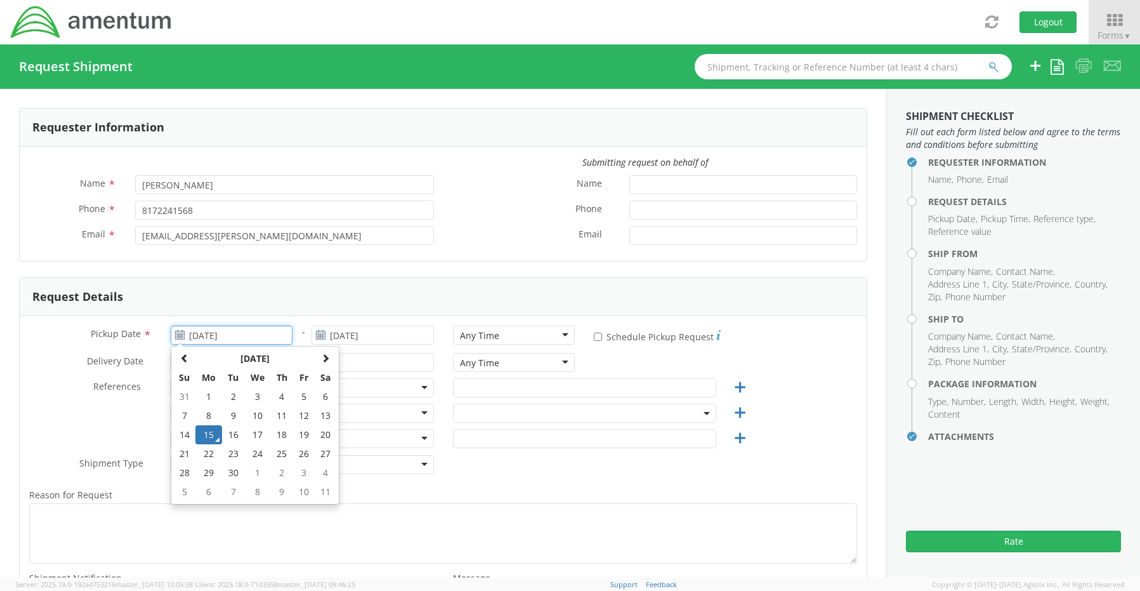
click at [230, 334] on input "[DATE]" at bounding box center [232, 334] width 122 height 19
select select "OCCP.600391.00000"
click at [205, 434] on td "15" at bounding box center [208, 434] width 27 height 19
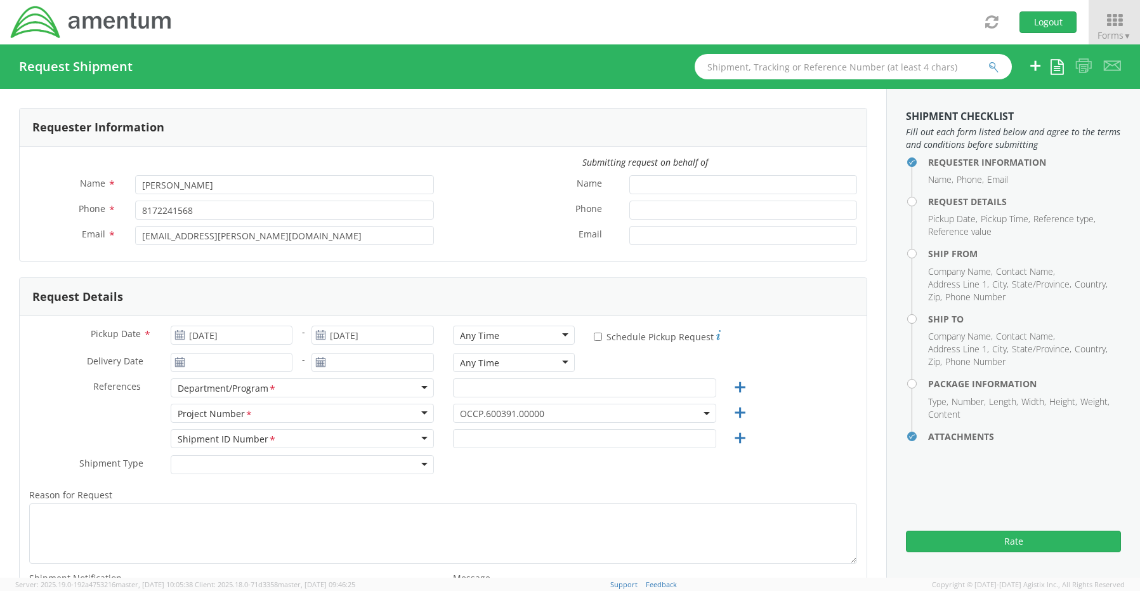
click at [468, 329] on div "Any Time" at bounding box center [514, 334] width 122 height 19
click at [474, 383] on input "text" at bounding box center [584, 387] width 263 height 19
paste input "[PERSON_NAME]"
type input "[PERSON_NAME]"
click at [463, 411] on span "OCCP.600391.00000" at bounding box center [584, 413] width 249 height 12
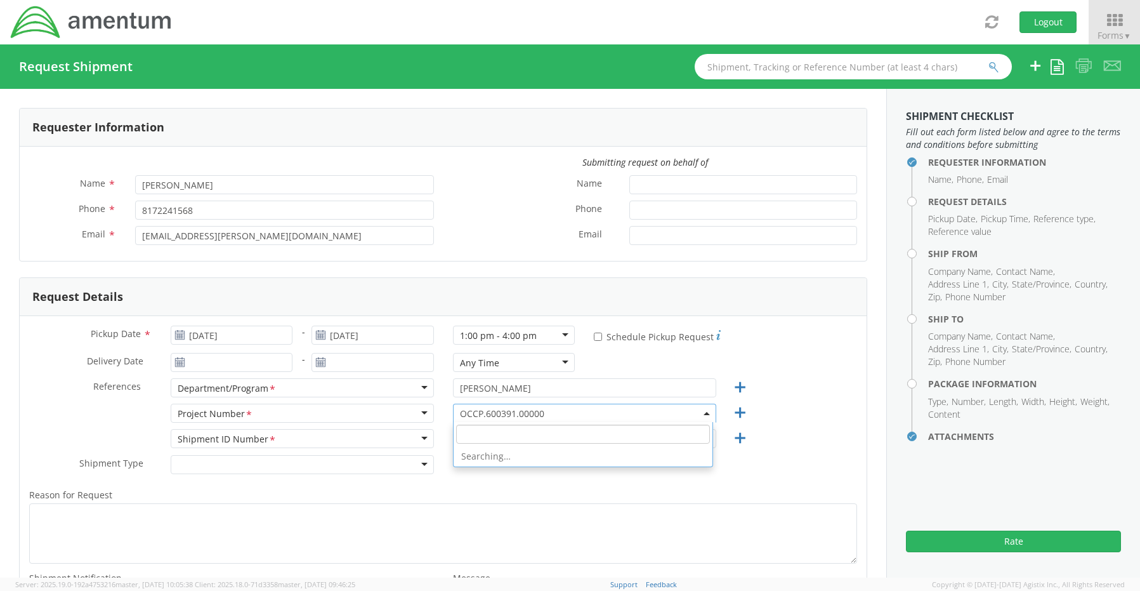
paste input "OVHD.600535.00PMO"
click at [465, 426] on input "search" at bounding box center [583, 433] width 254 height 19
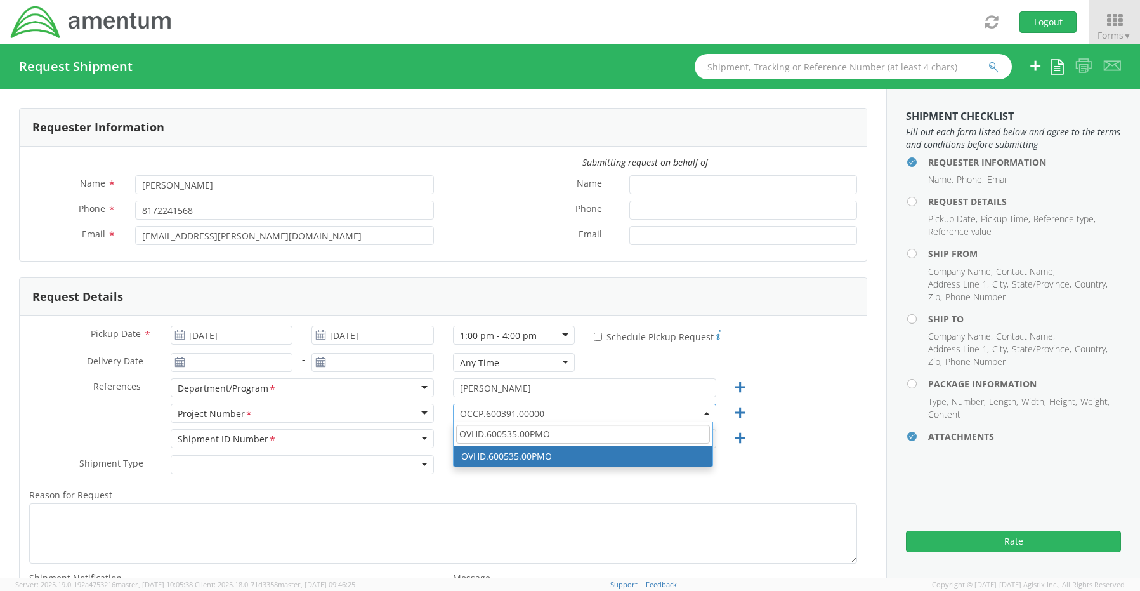
type input "OVHD.600535.00PMO"
select select "OVHD.600535.00PMO"
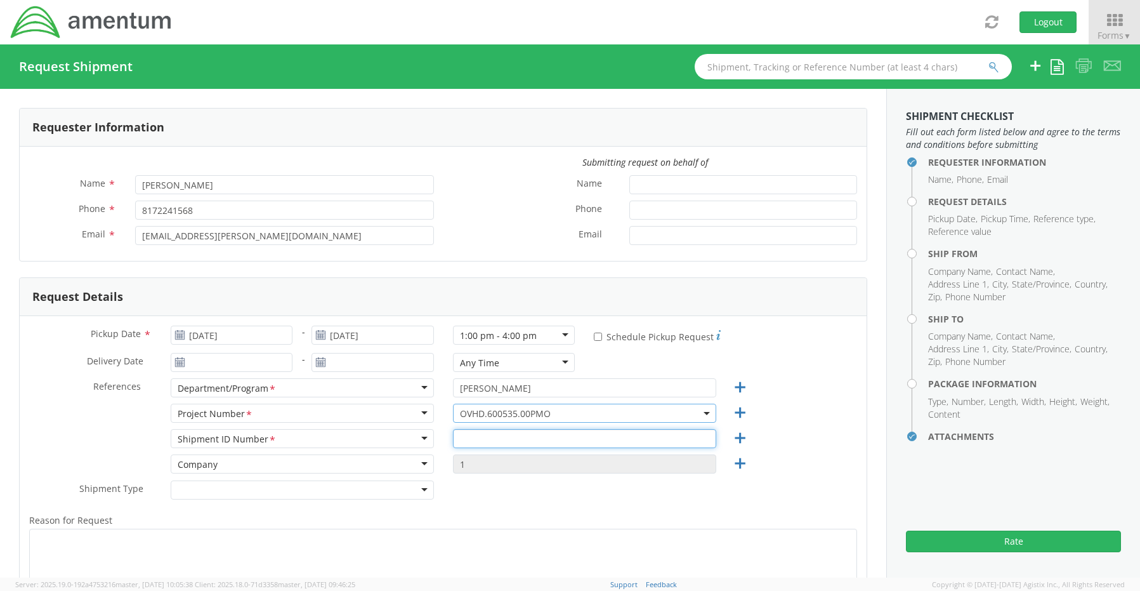
click at [475, 439] on input "text" at bounding box center [584, 438] width 263 height 19
paste input "REQ0204620 [PERSON_NAME]"
type input "REQ0204620 [PERSON_NAME]"
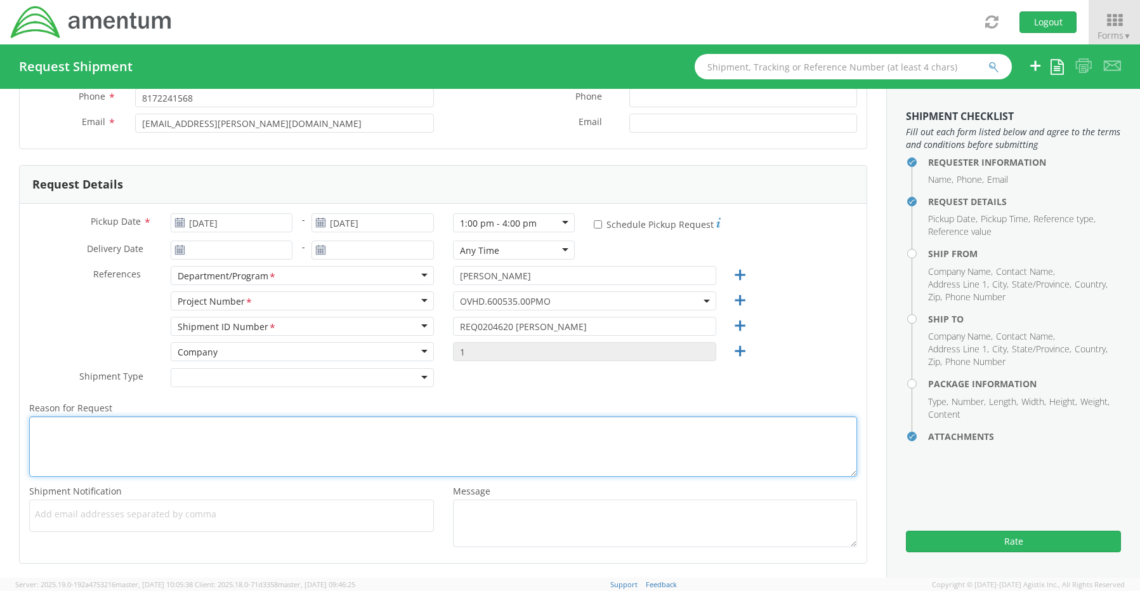
scroll to position [127, 0]
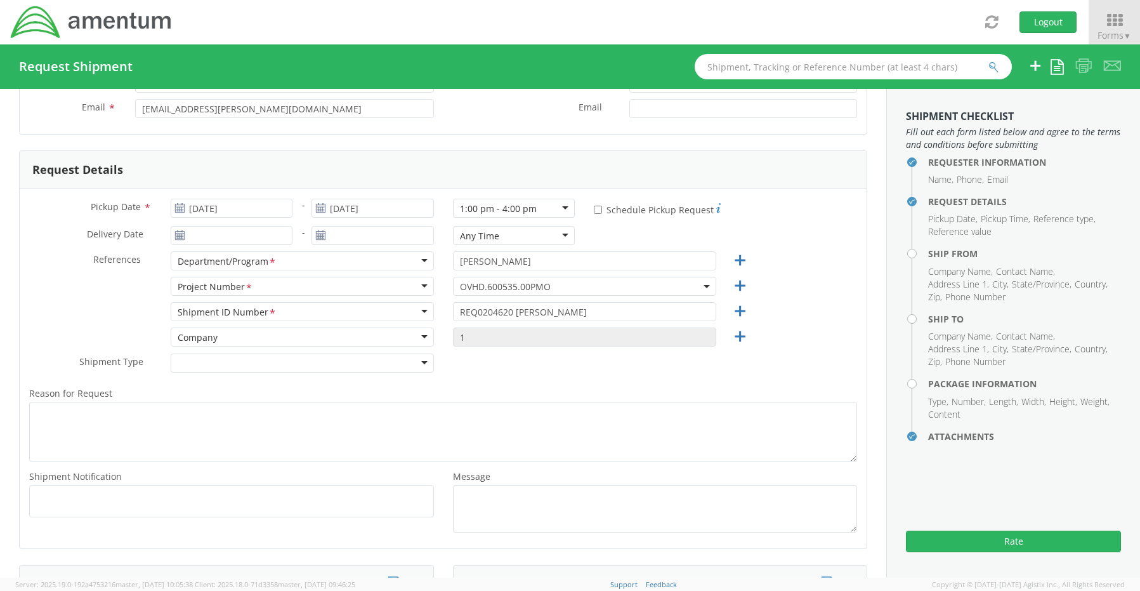
click at [89, 508] on ul at bounding box center [231, 500] width 393 height 21
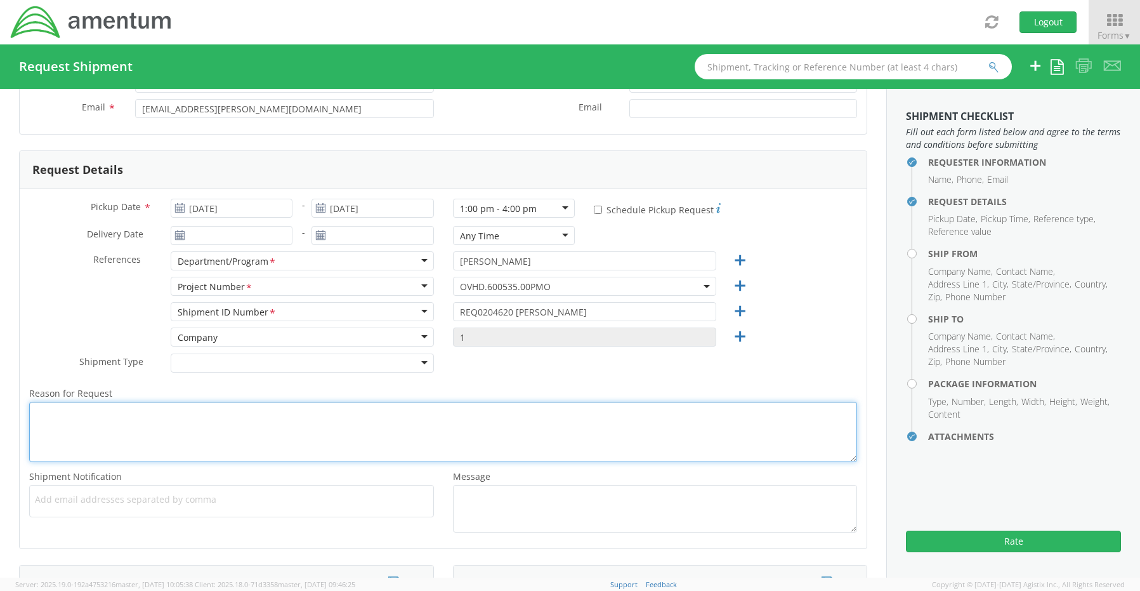
click at [63, 427] on textarea "Reason for Request *" at bounding box center [443, 432] width 828 height 60
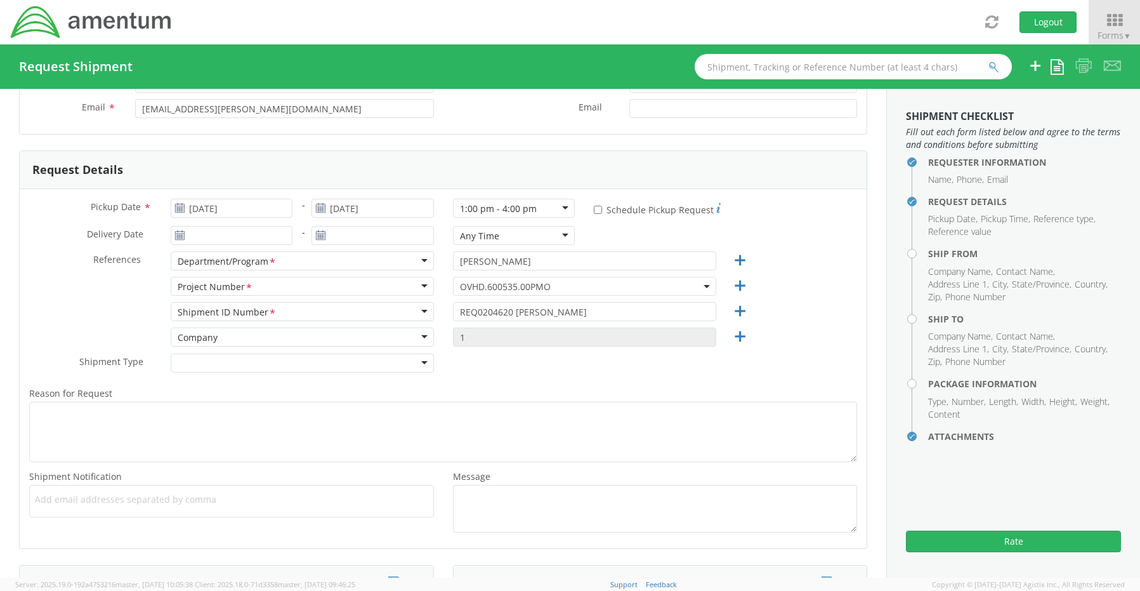
click at [65, 500] on span "Add email addresses separated by comma" at bounding box center [231, 499] width 393 height 13
paste input "[PERSON_NAME][EMAIL_ADDRESS][PERSON_NAME][DOMAIN_NAME]"
type input "[PERSON_NAME][EMAIL_ADDRESS][PERSON_NAME][DOMAIN_NAME]"
click at [233, 505] on div "Add email addresses separated by [PERSON_NAME] [PERSON_NAME][EMAIL_ADDRESS][PER…" at bounding box center [231, 501] width 405 height 33
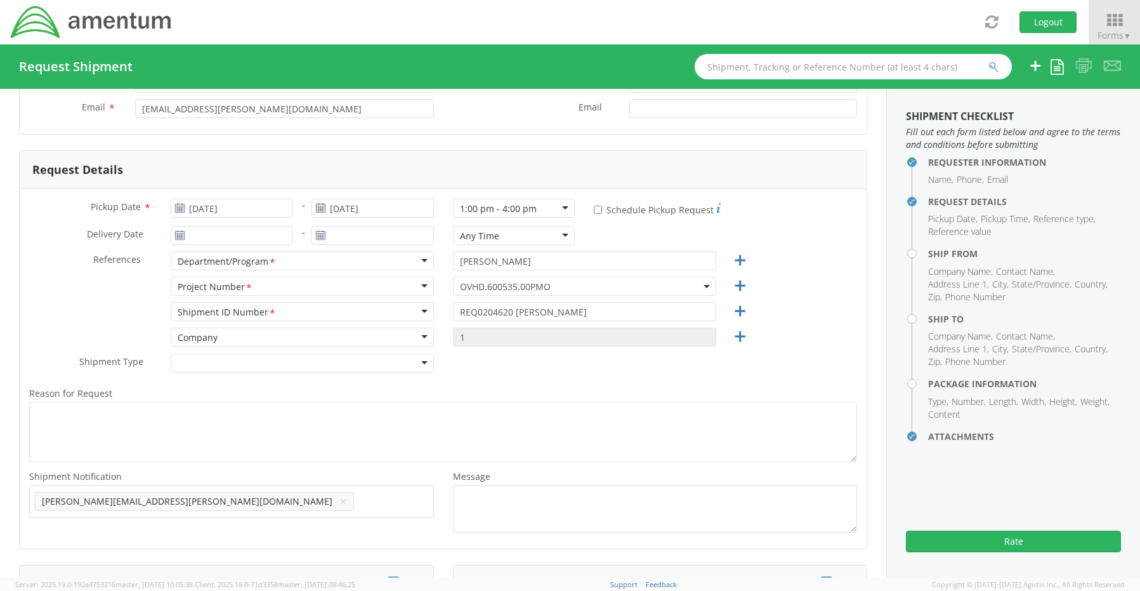
paste input "[EMAIL_ADDRESS][DOMAIN_NAME]"
type input "[EMAIL_ADDRESS][DOMAIN_NAME]"
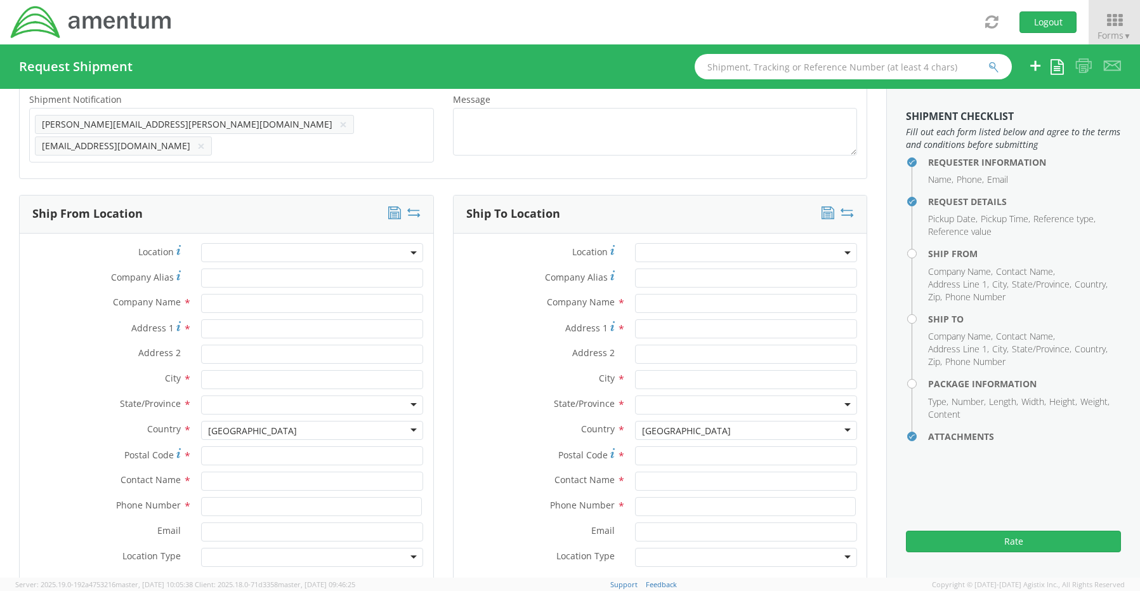
scroll to position [507, 0]
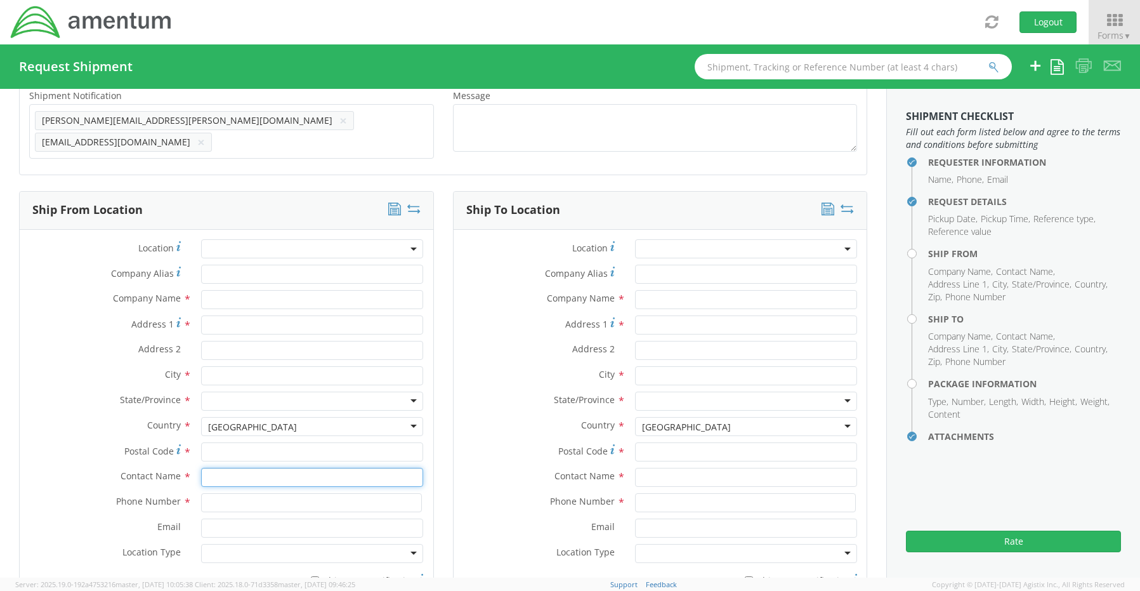
click at [229, 478] on input "text" at bounding box center [312, 476] width 222 height 19
type input "sene"
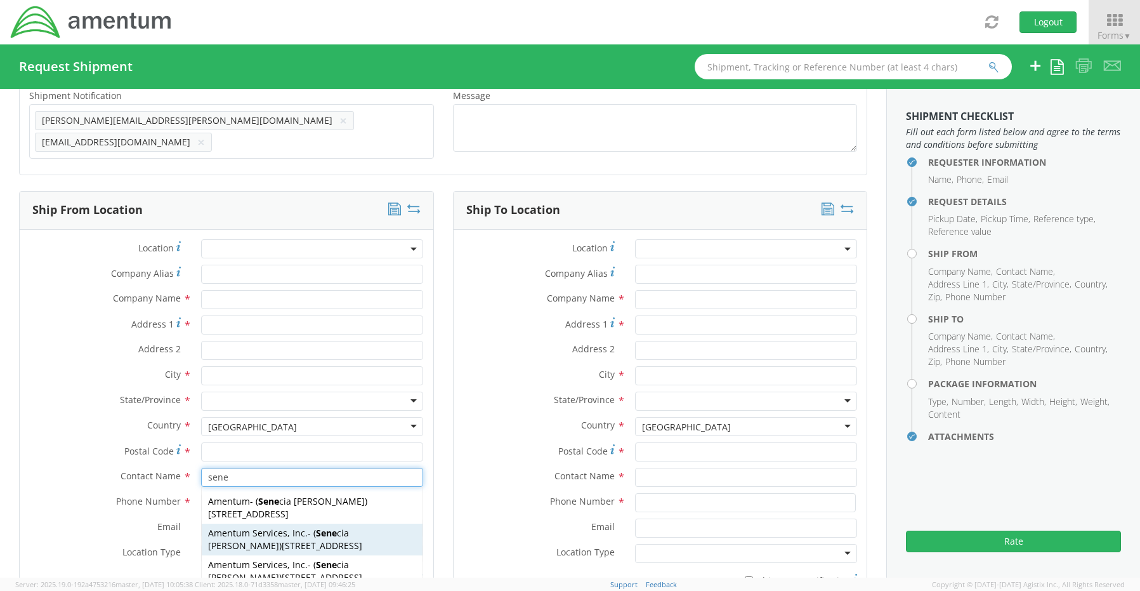
click at [232, 530] on span "Amentum Services, Inc." at bounding box center [258, 532] width 100 height 12
type input "Amentum Services, Inc."
type input "[STREET_ADDRESS]"
type input "[GEOGRAPHIC_DATA]"
type input "76177"
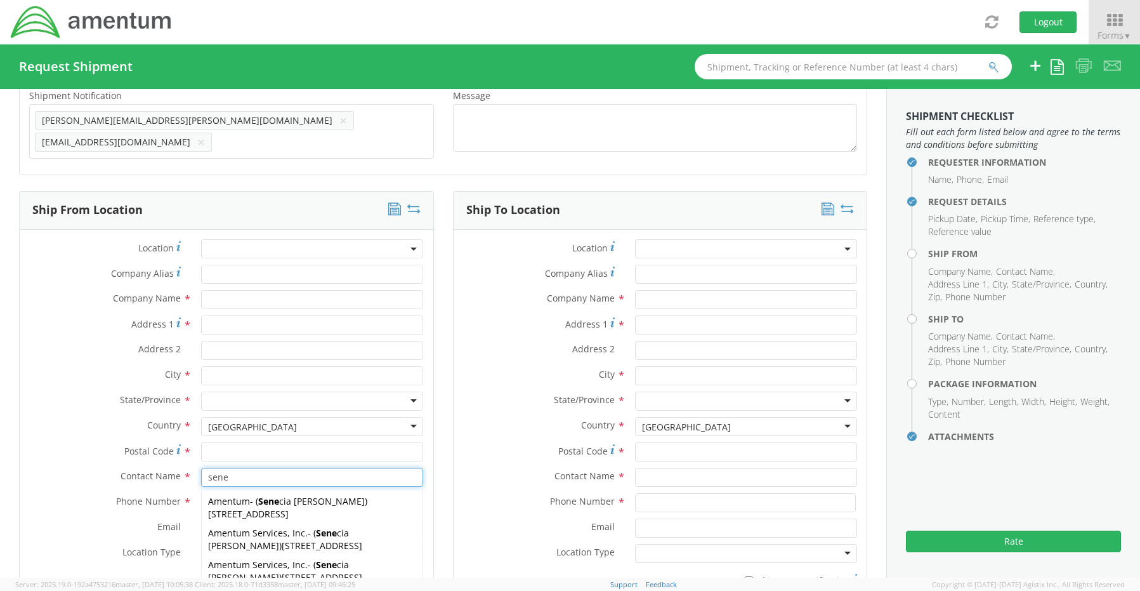
type input "[PERSON_NAME]"
type input "[PHONE_NUMBER]"
type input "[EMAIL_ADDRESS][PERSON_NAME][DOMAIN_NAME]"
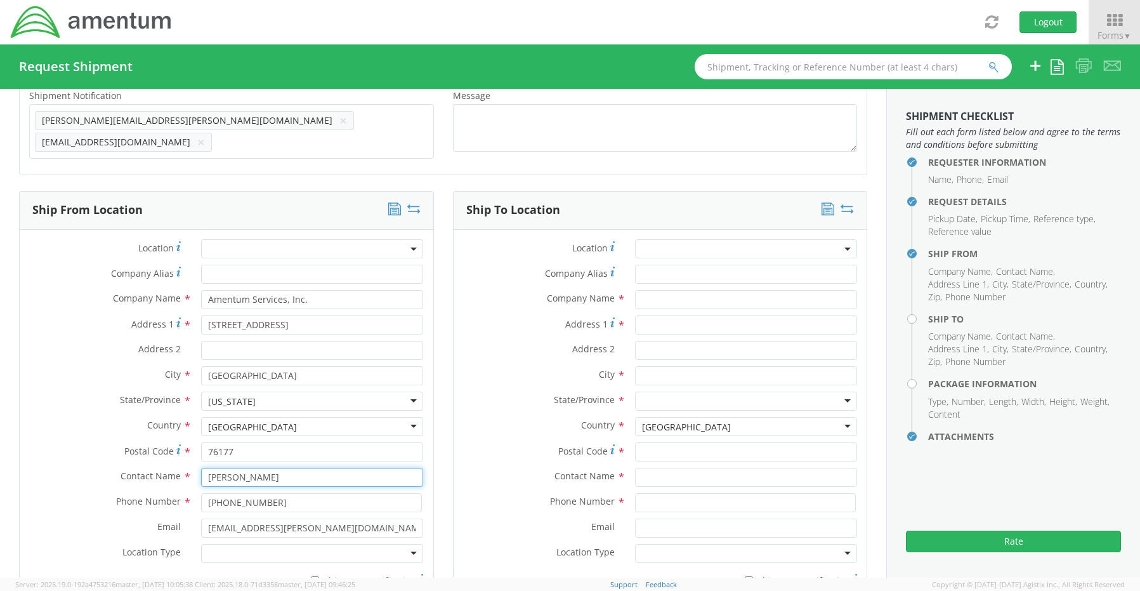
type input "[PERSON_NAME]"
drag, startPoint x: 232, startPoint y: 544, endPoint x: 231, endPoint y: 551, distance: 7.1
click at [231, 544] on div at bounding box center [312, 553] width 222 height 19
click at [338, 573] on label "* Shipment Notification" at bounding box center [312, 579] width 222 height 15
click at [319, 576] on input "* Shipment Notification" at bounding box center [315, 580] width 8 height 8
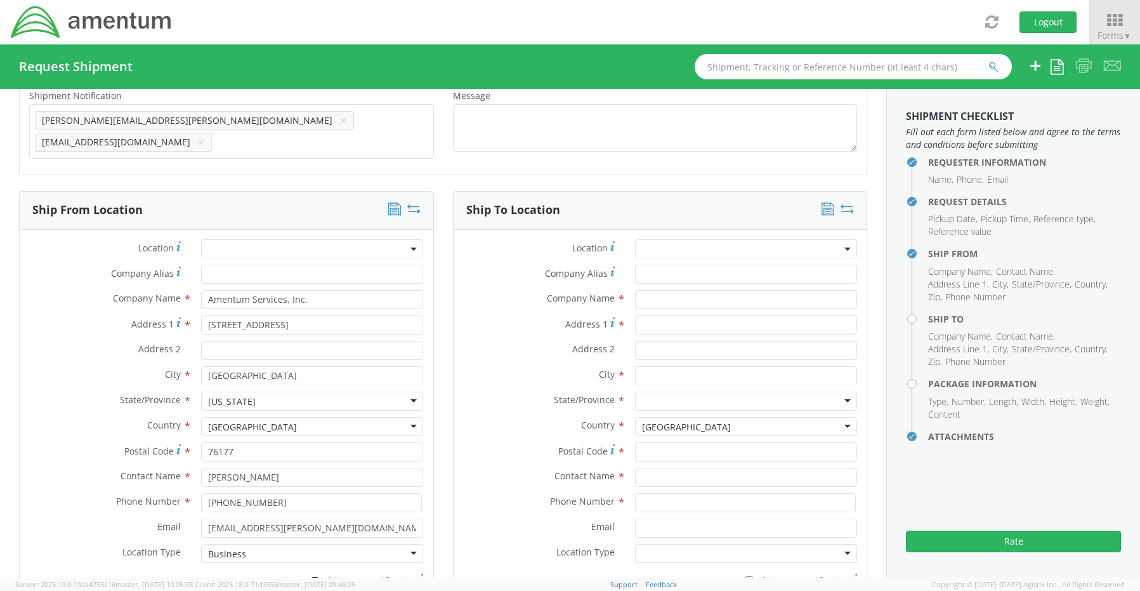
checkbox input "true"
click at [648, 295] on input "text" at bounding box center [746, 299] width 222 height 19
paste input "[PERSON_NAME]"
type input "Amentum / [PERSON_NAME]"
click at [669, 478] on input "text" at bounding box center [746, 476] width 222 height 19
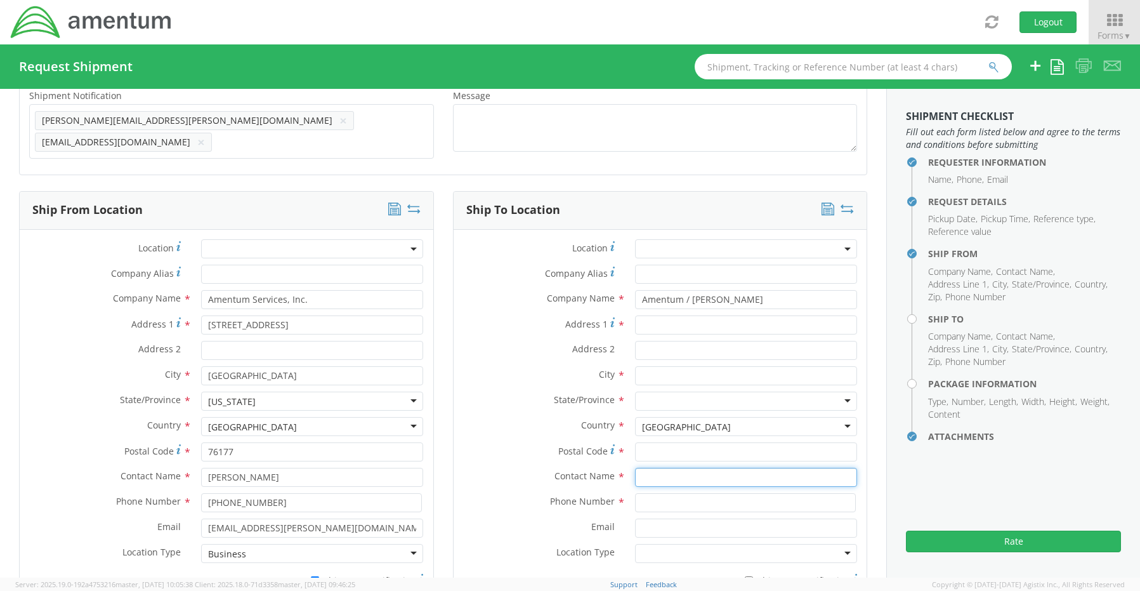
paste input "[PERSON_NAME]"
type input "[PERSON_NAME]"
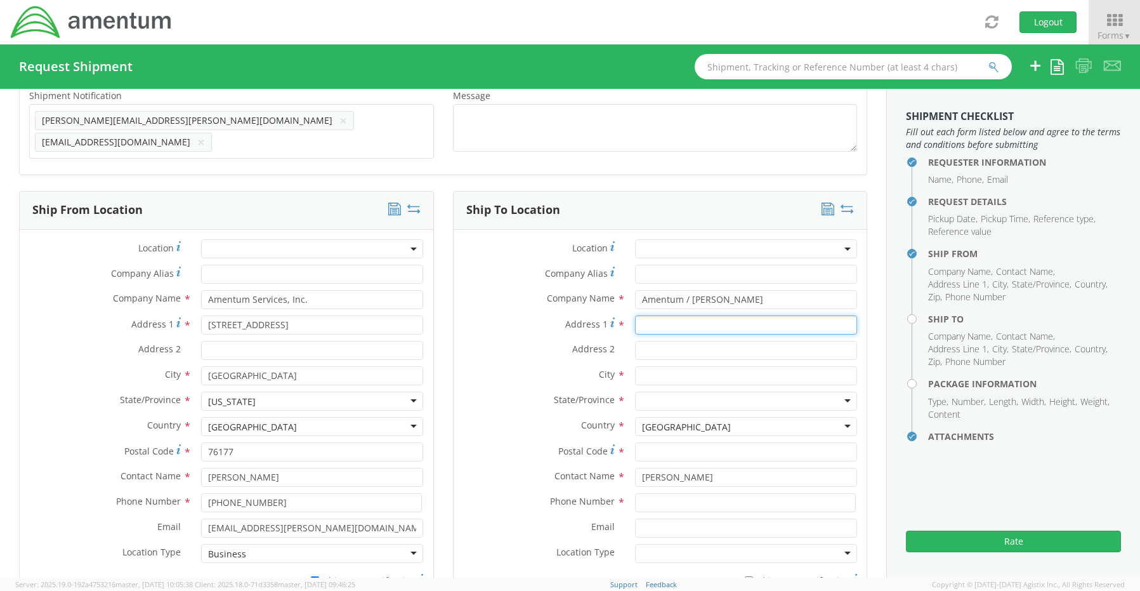
click at [658, 317] on input "Address 1 *" at bounding box center [746, 324] width 222 height 19
paste input "1416 [PERSON_NAME] St.,"
type input "[STREET_ADDRESS][PERSON_NAME]"
drag, startPoint x: 74, startPoint y: 470, endPoint x: 42, endPoint y: 457, distance: 35.0
click at [42, 457] on div "Location * Company Alias * Company Name * Amentum Services, Inc. Address 1 * [G…" at bounding box center [227, 416] width 414 height 354
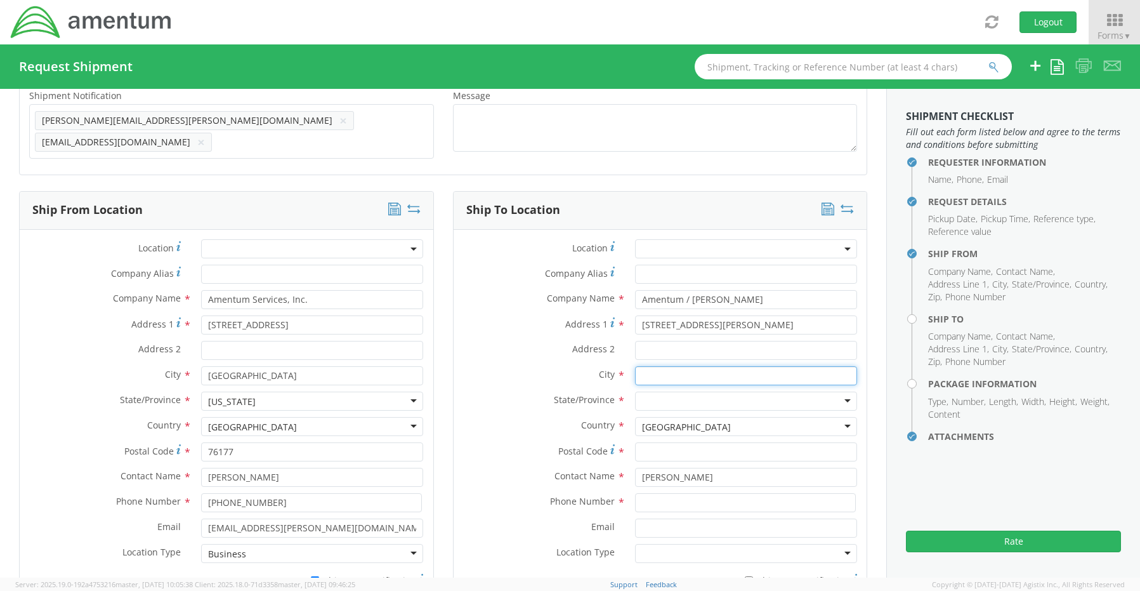
click at [644, 368] on input "text" at bounding box center [746, 375] width 222 height 19
paste input "Daingerfield,"
type input "Daingerfield"
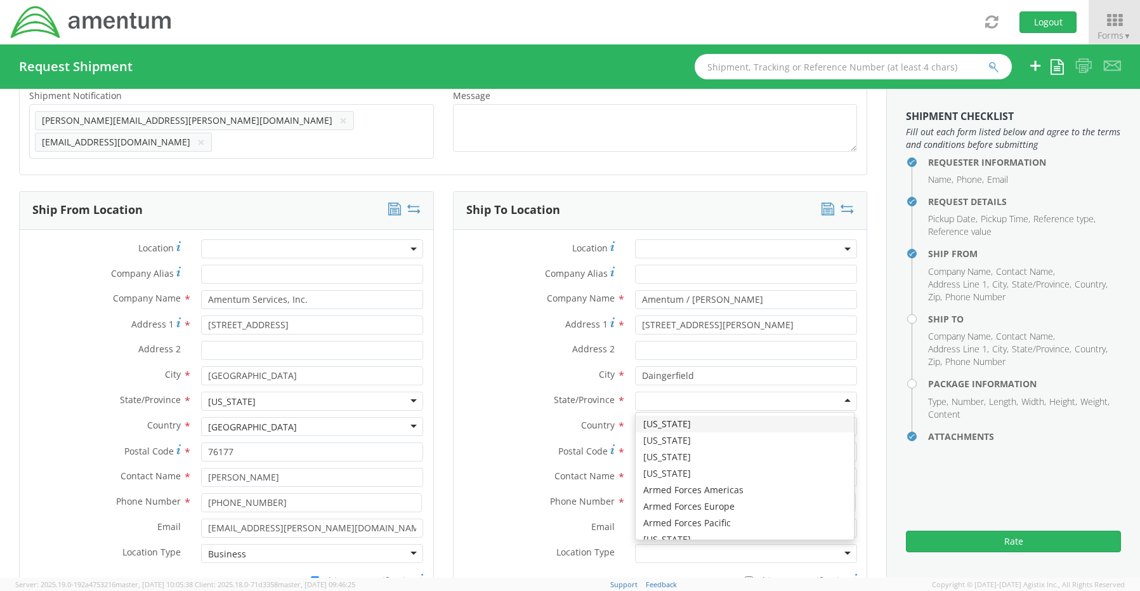
click at [655, 394] on div at bounding box center [746, 400] width 222 height 19
type input "t"
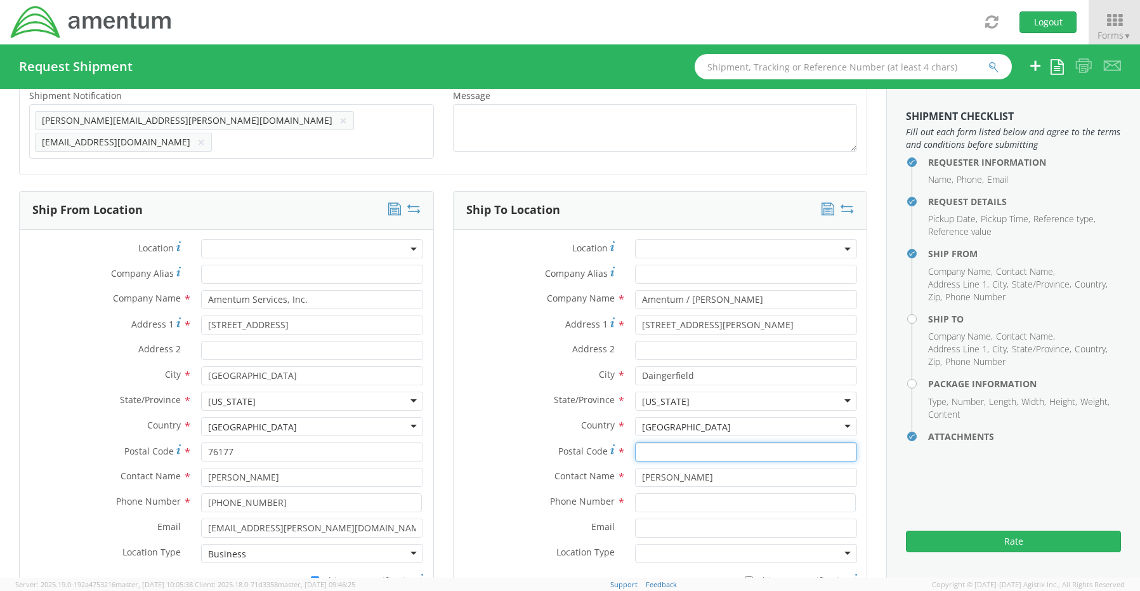
click at [653, 442] on input "Postal Code *" at bounding box center [746, 451] width 222 height 19
paste input "75638"
type input "75638"
click at [671, 498] on input at bounding box center [745, 502] width 221 height 19
paste input "[PHONE_NUMBER]"
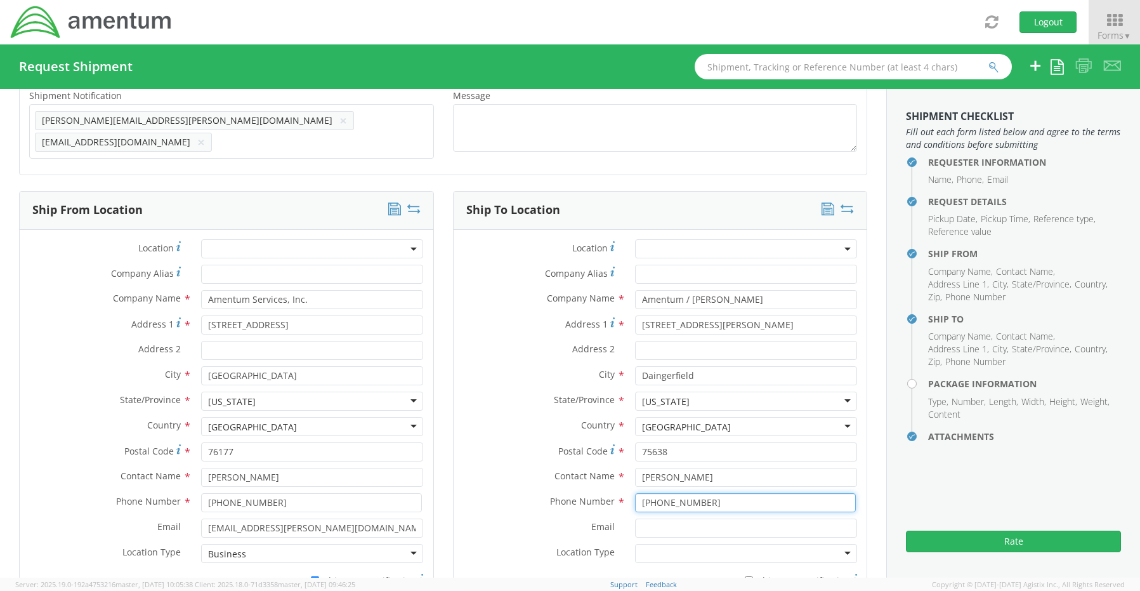
type input "[PHONE_NUMBER]"
click at [671, 522] on input "Email *" at bounding box center [746, 527] width 222 height 19
paste input "[PERSON_NAME][EMAIL_ADDRESS][PERSON_NAME][DOMAIN_NAME]"
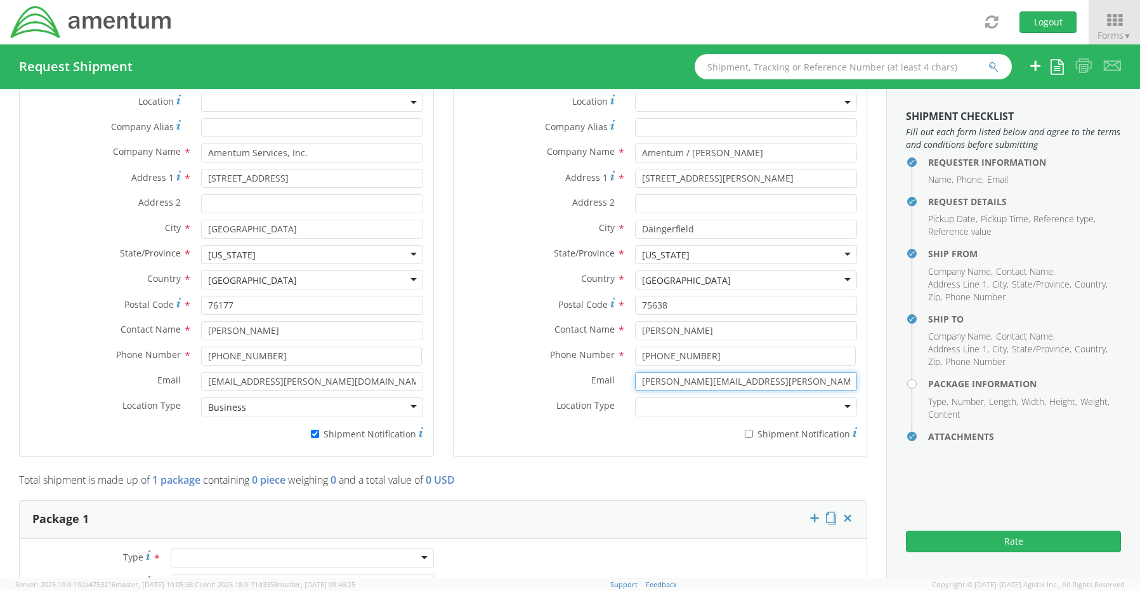
scroll to position [698, 0]
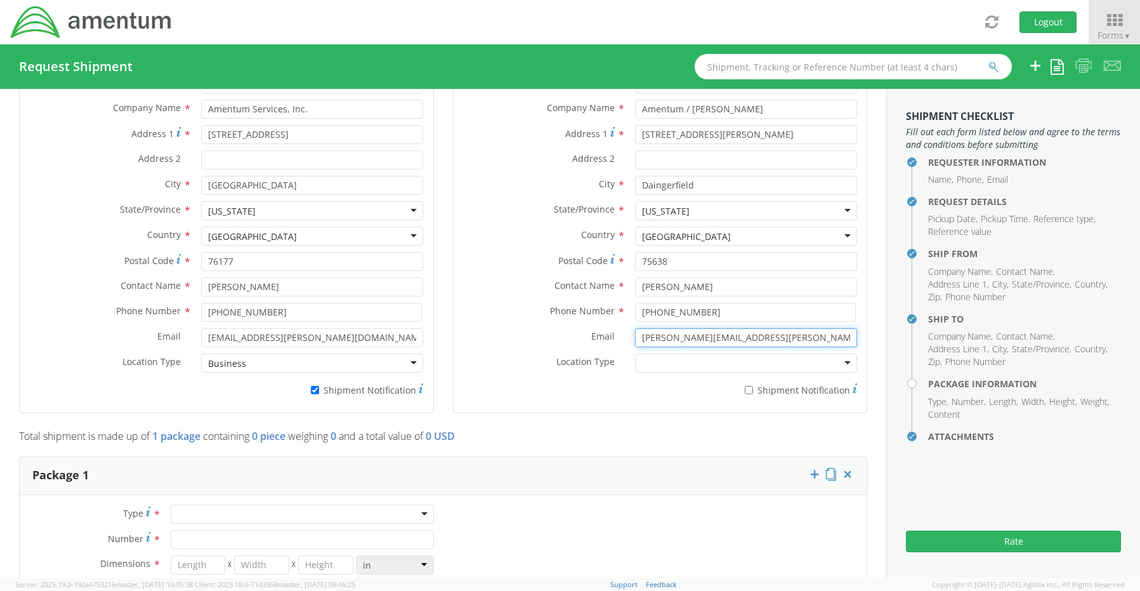
type input "[PERSON_NAME][EMAIL_ADDRESS][PERSON_NAME][DOMAIN_NAME]"
click at [745, 386] on input "* Shipment Notification" at bounding box center [749, 390] width 8 height 8
checkbox input "true"
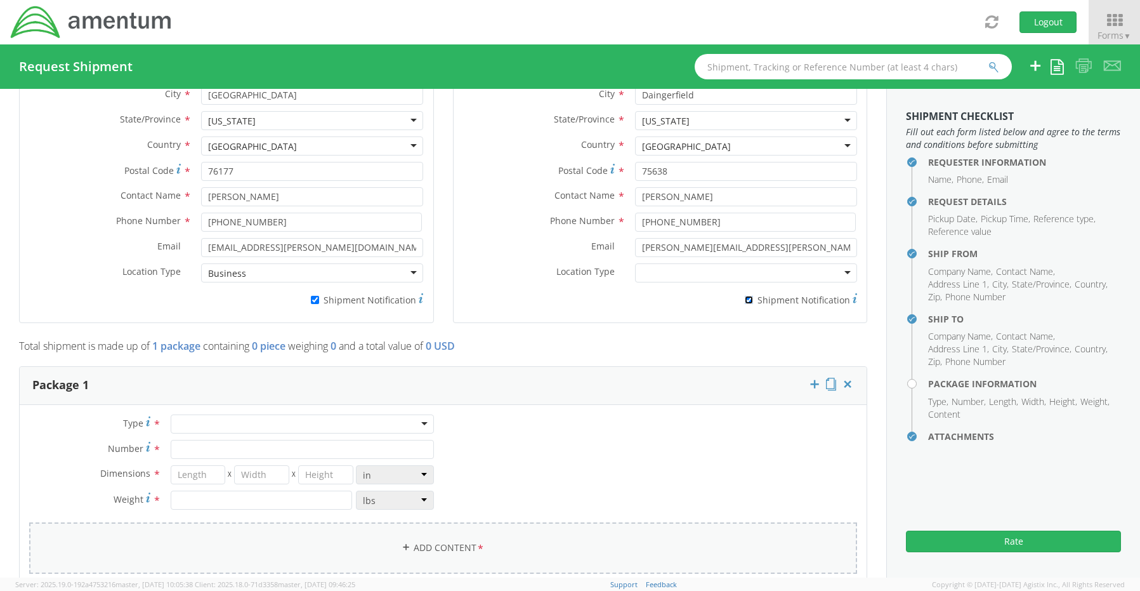
scroll to position [951, 0]
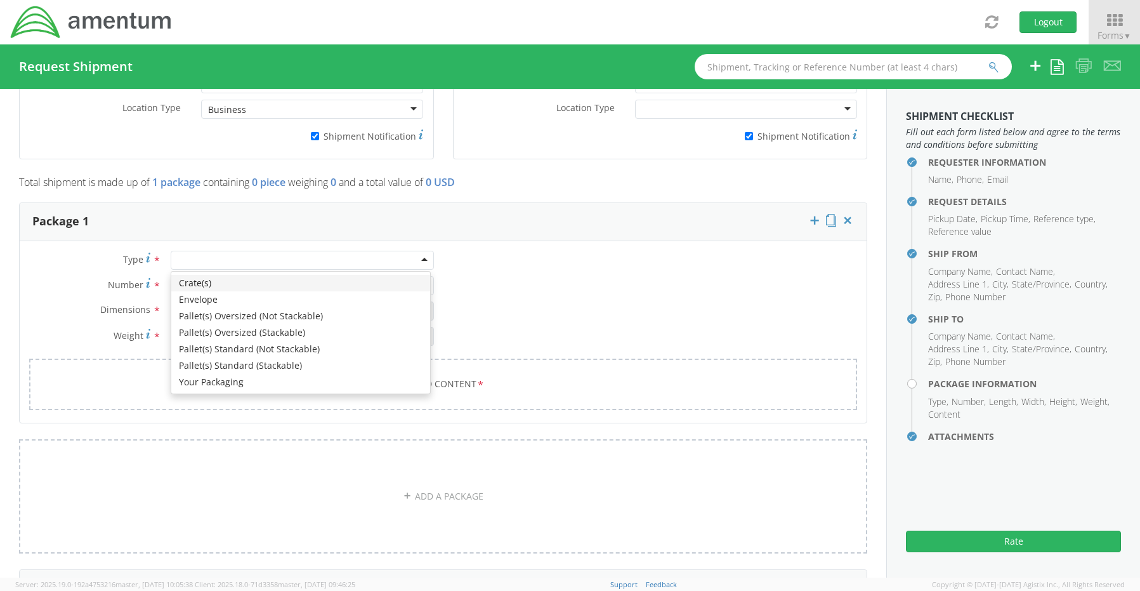
click at [196, 251] on div at bounding box center [302, 260] width 263 height 19
type input "1"
type input "9.5"
type input "12.5"
type input "0.25"
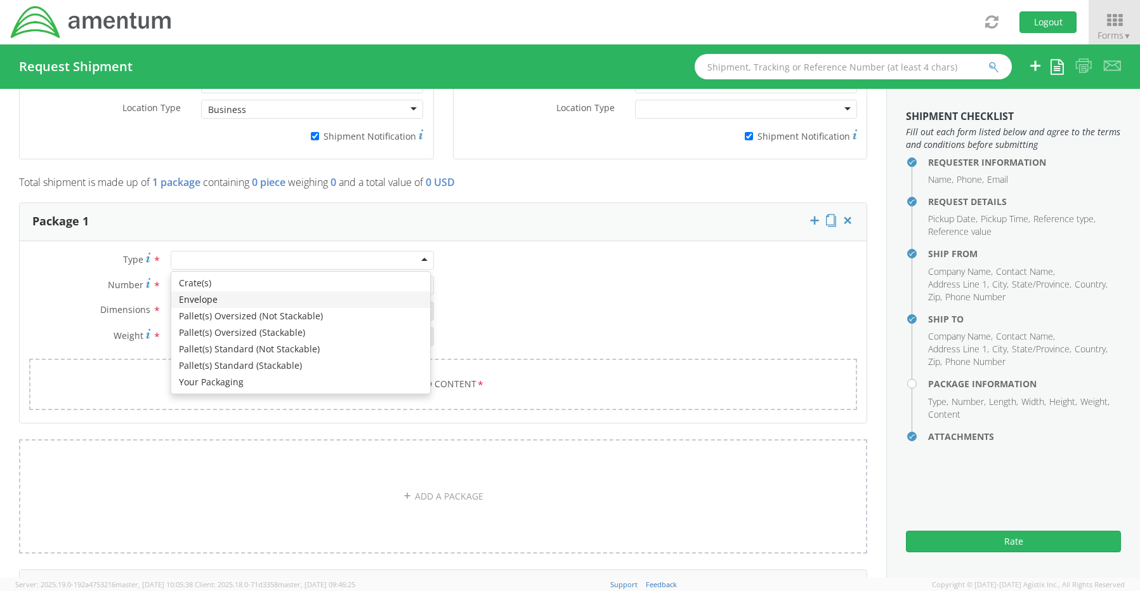
type input "1"
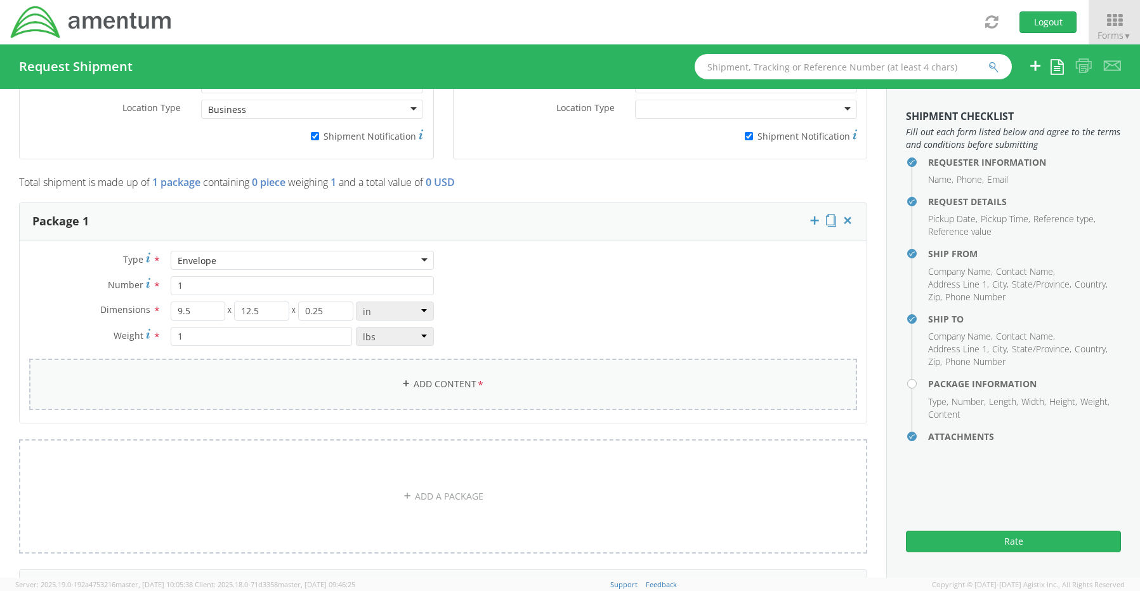
click at [391, 374] on link "Add Content *" at bounding box center [443, 383] width 828 height 51
select select
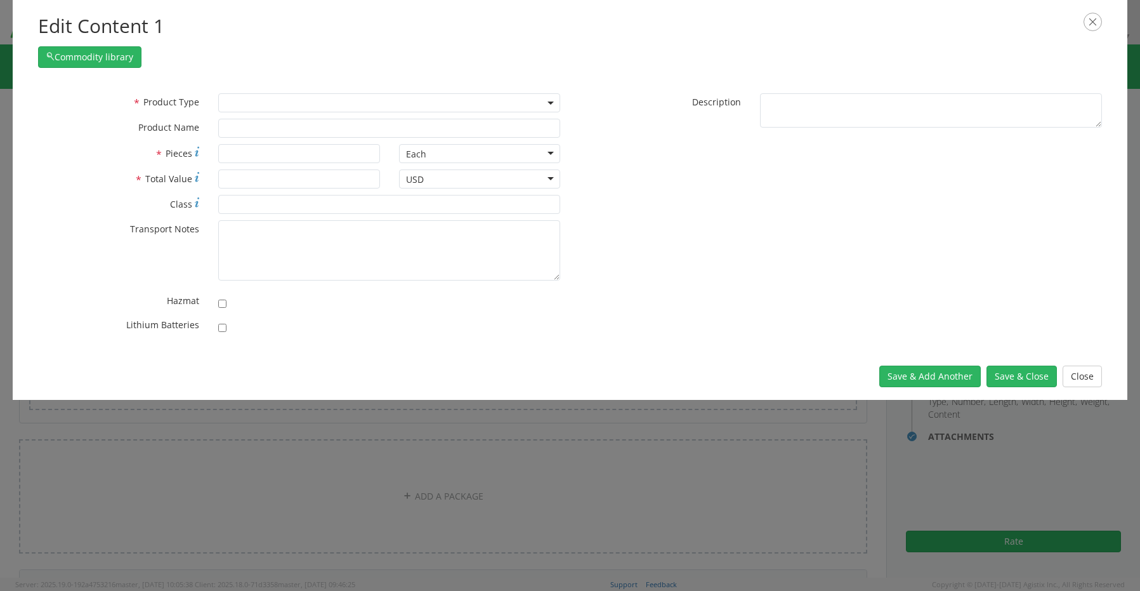
click at [242, 95] on span at bounding box center [389, 102] width 342 height 19
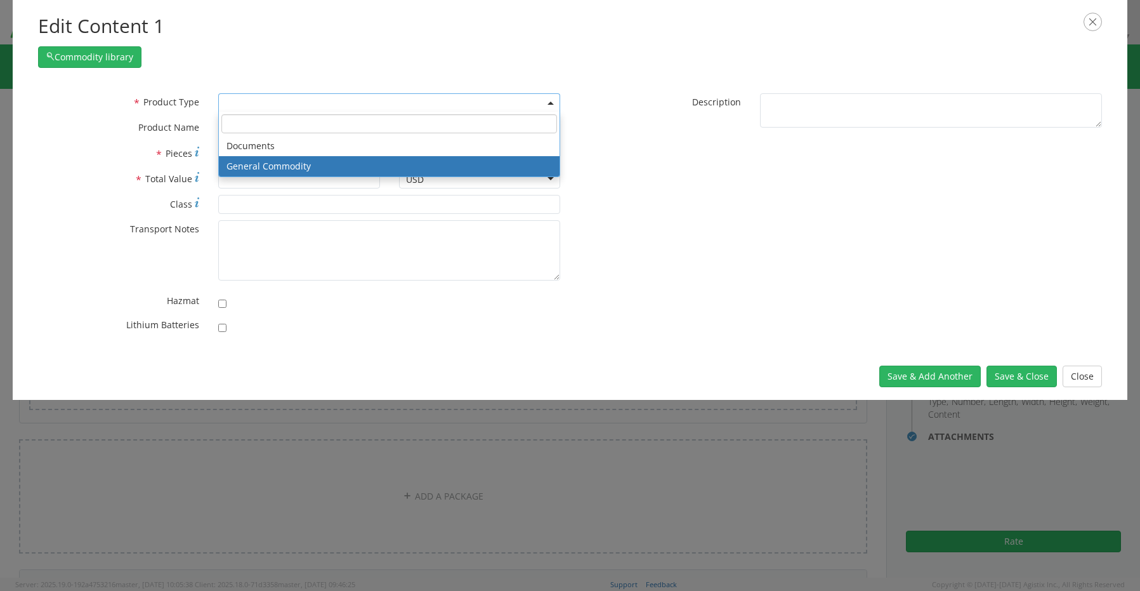
select select "COMMODITY"
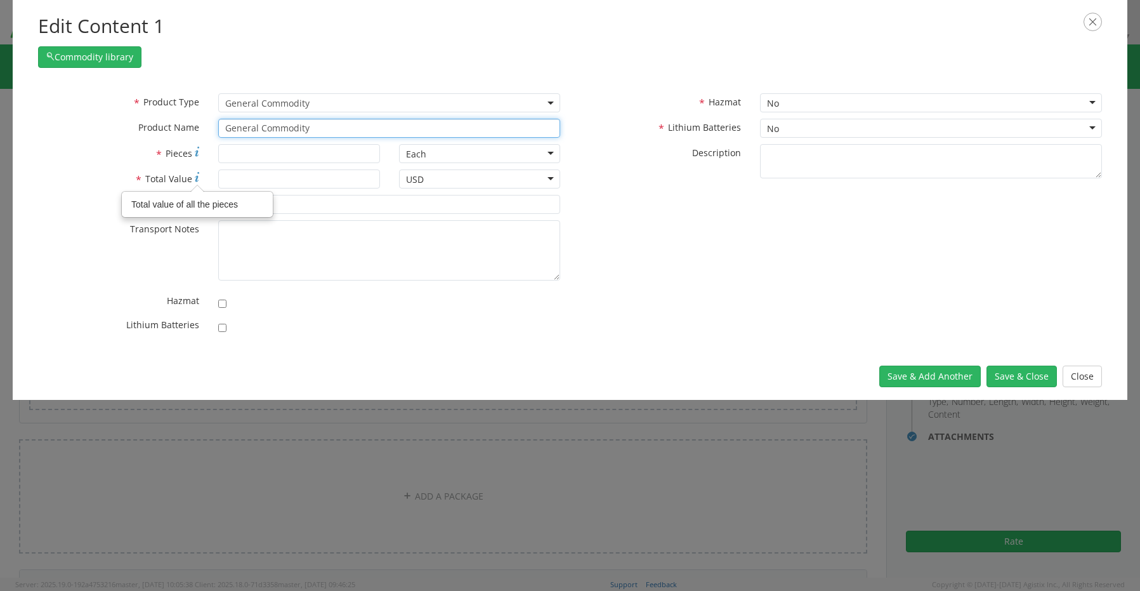
drag, startPoint x: 318, startPoint y: 132, endPoint x: 150, endPoint y: 121, distance: 169.1
click at [170, 124] on div "* Product Name General Commodity unable to find any results that match the curr…" at bounding box center [300, 128] width 542 height 19
paste input "YB1284Z25007630IQL"
type input "YB1284Z25007630IQL"
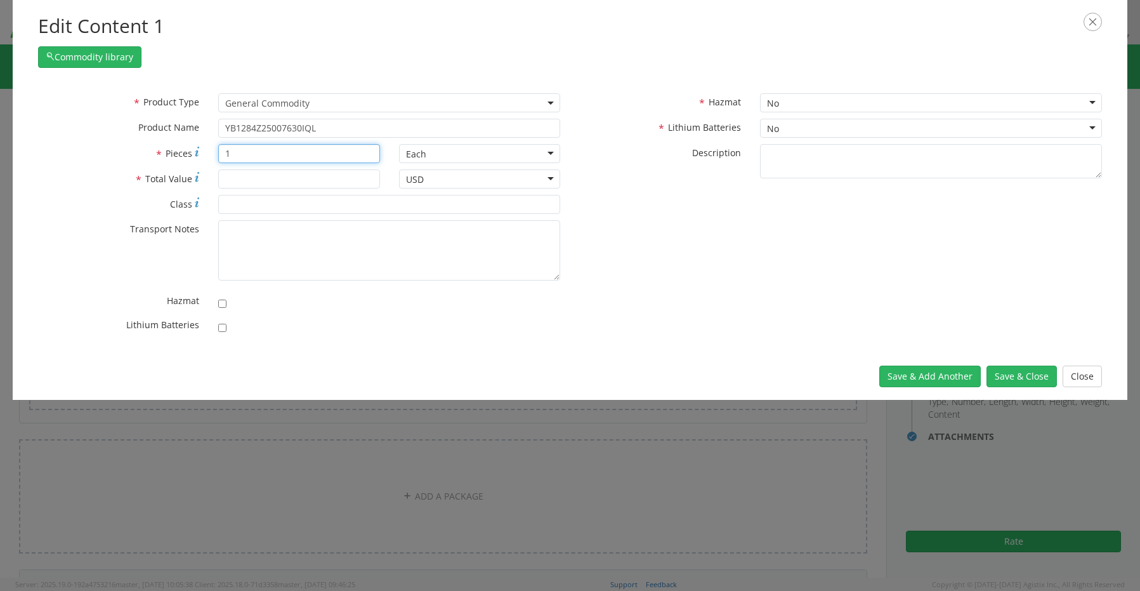
type input "1"
type input "10.00"
click at [1015, 374] on button "Save & Close" at bounding box center [1021, 376] width 70 height 22
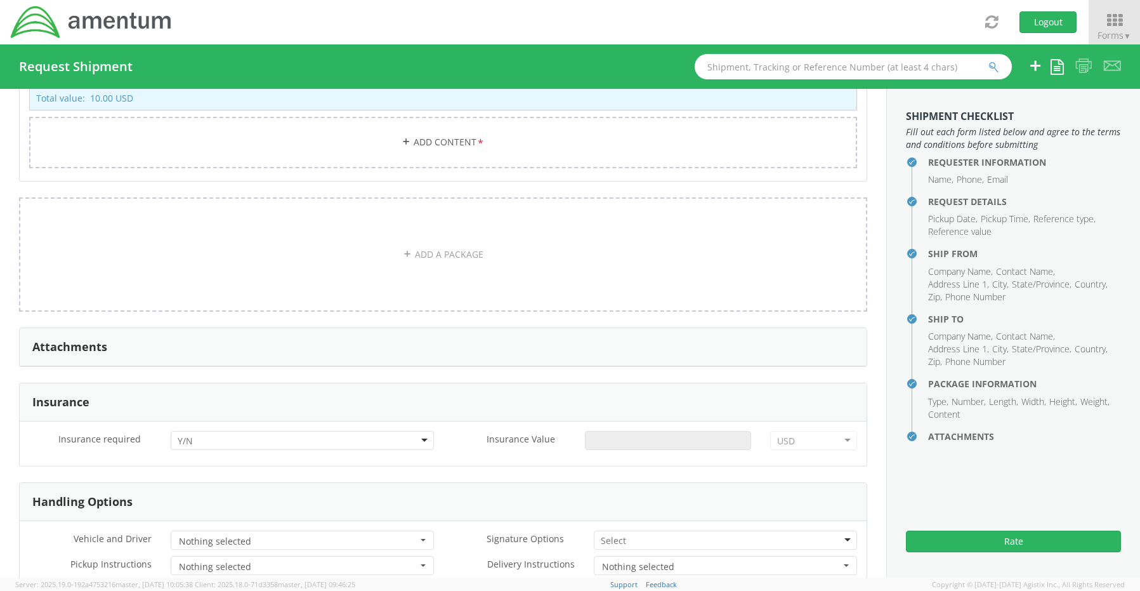
scroll to position [1554, 0]
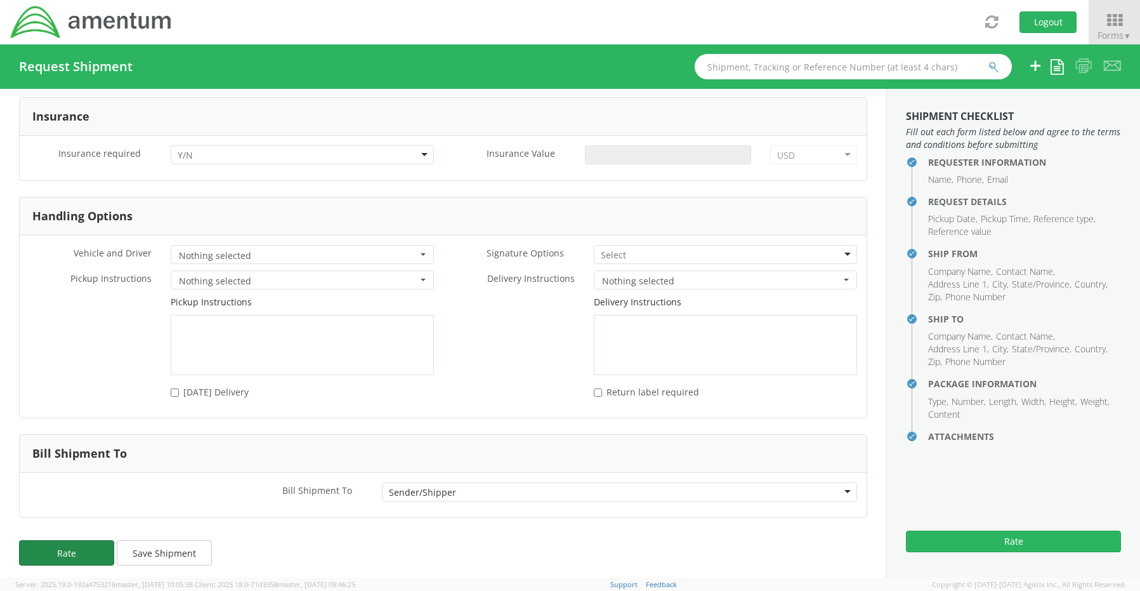
click at [70, 546] on button "Rate" at bounding box center [66, 552] width 95 height 25
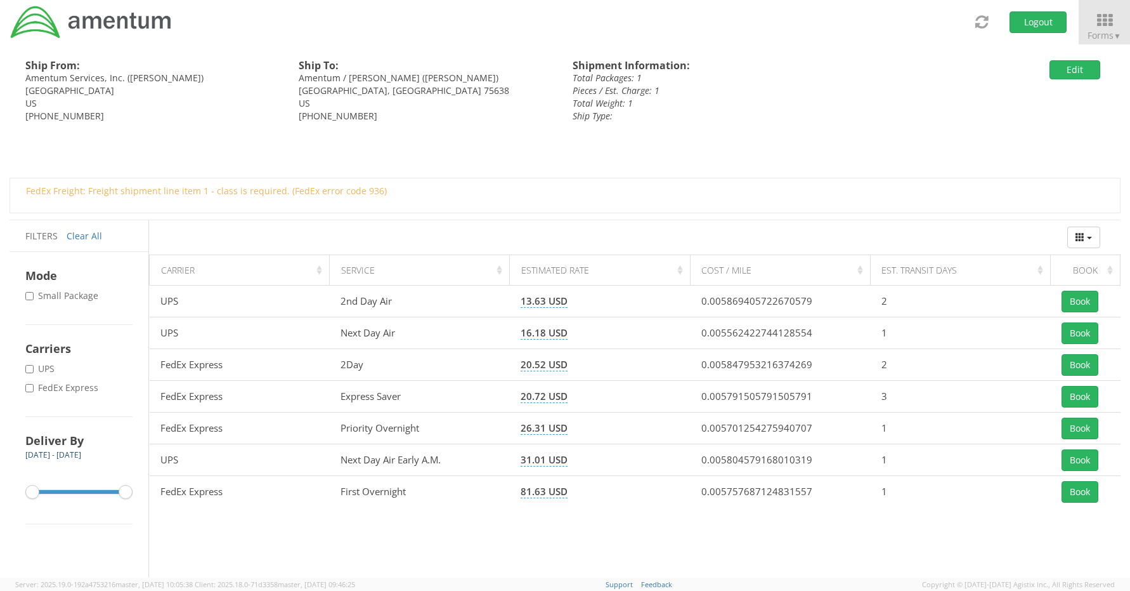
click at [77, 388] on label "* FedEx Express" at bounding box center [62, 387] width 75 height 13
click at [34, 388] on input "* FedEx Express" at bounding box center [29, 388] width 8 height 8
checkbox input "true"
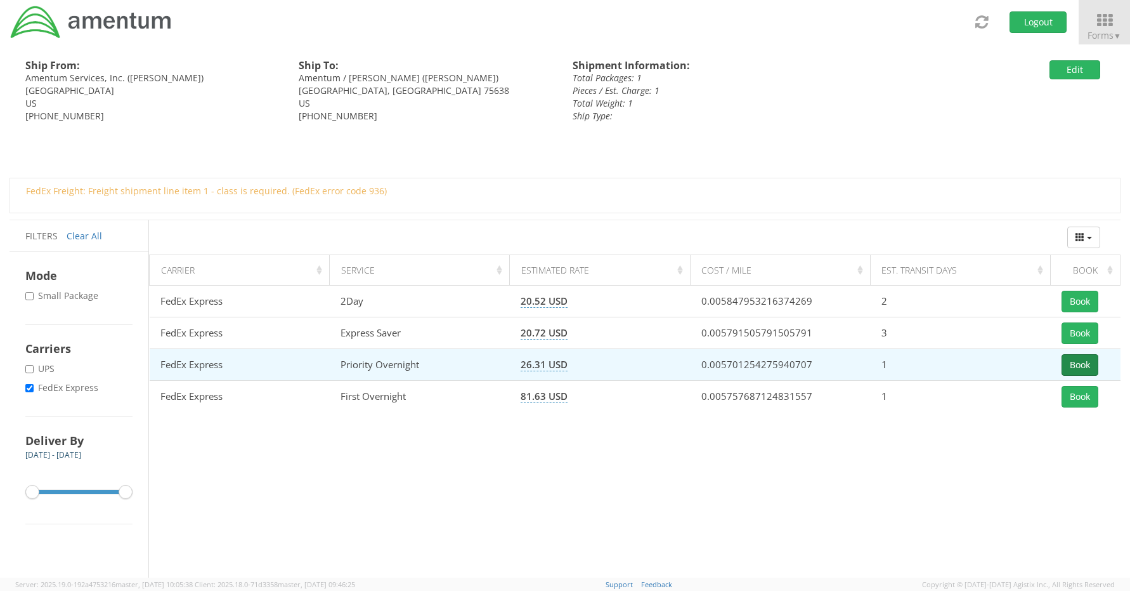
click at [1071, 364] on button "Book" at bounding box center [1080, 365] width 37 height 22
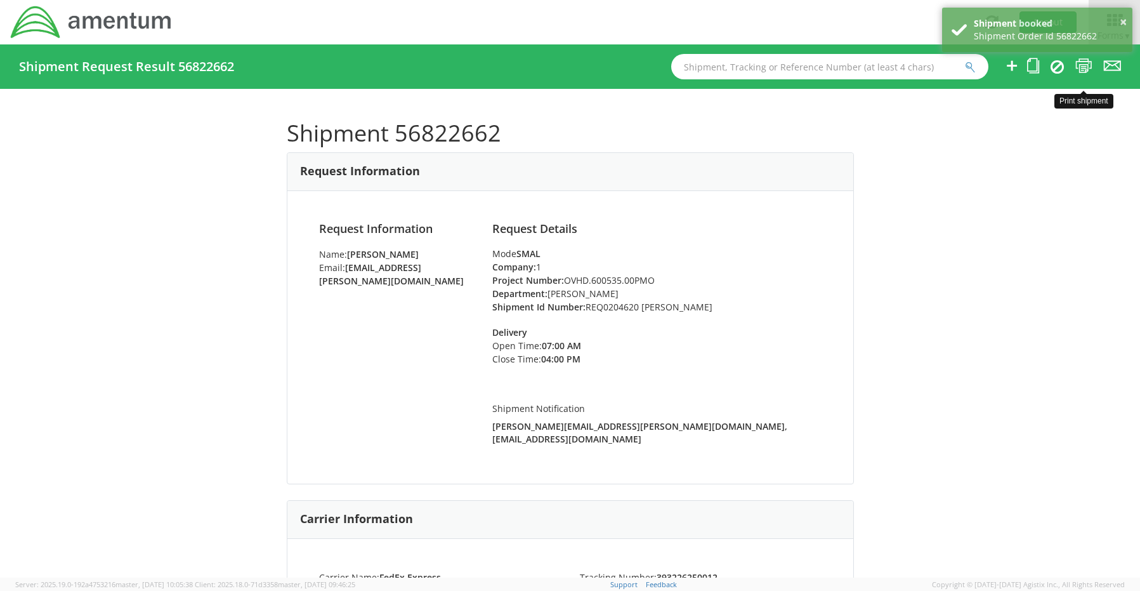
click at [1081, 63] on icon at bounding box center [1083, 66] width 17 height 16
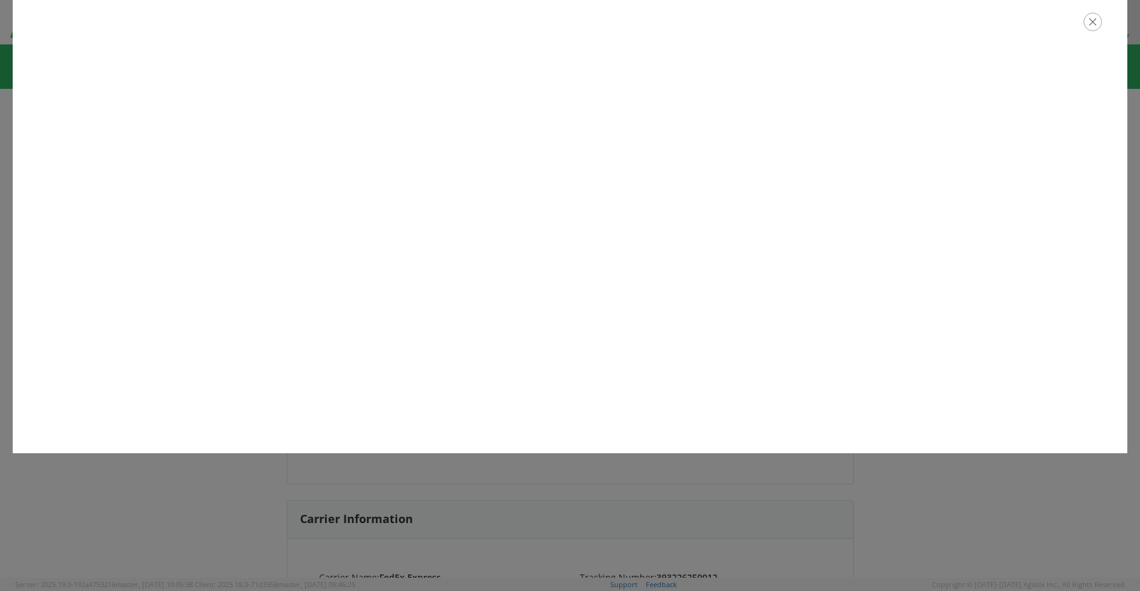
click at [1093, 22] on icon "button" at bounding box center [1092, 22] width 18 height 18
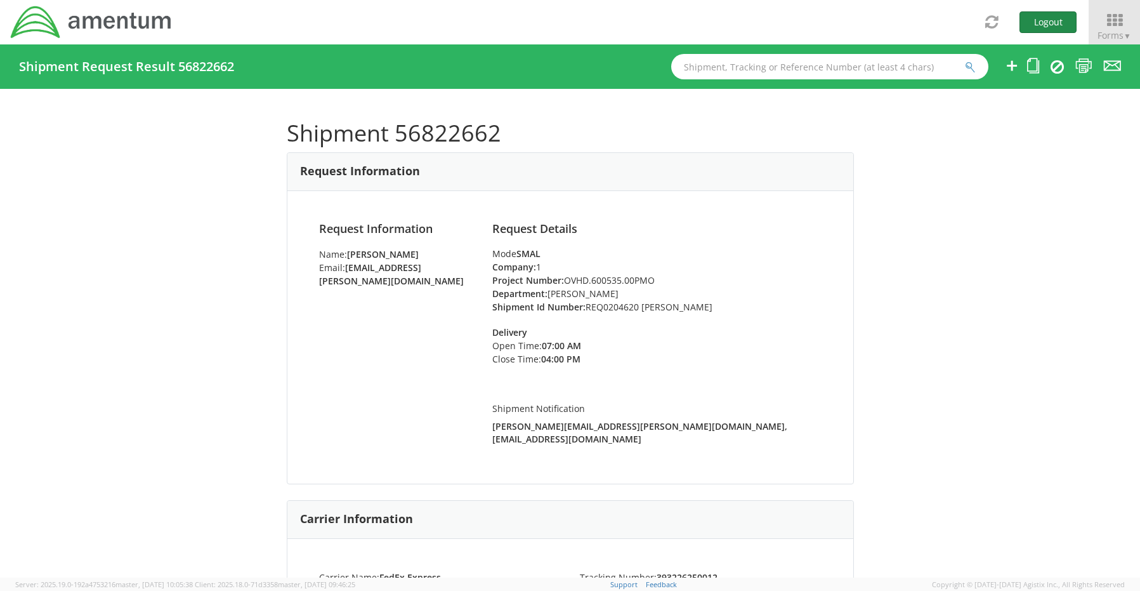
click at [1052, 23] on button "Logout" at bounding box center [1047, 22] width 57 height 22
